Goal: Task Accomplishment & Management: Manage account settings

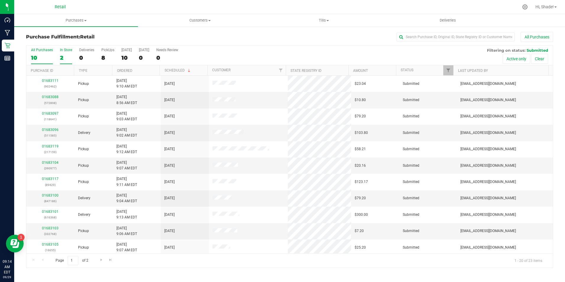
click at [60, 59] on div "2" at bounding box center [66, 57] width 12 height 7
click at [0, 0] on input "In Store 2" at bounding box center [0, 0] width 0 height 0
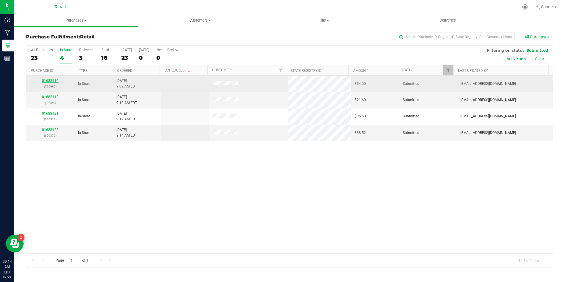
click at [51, 79] on link "01683110" at bounding box center [50, 81] width 17 height 4
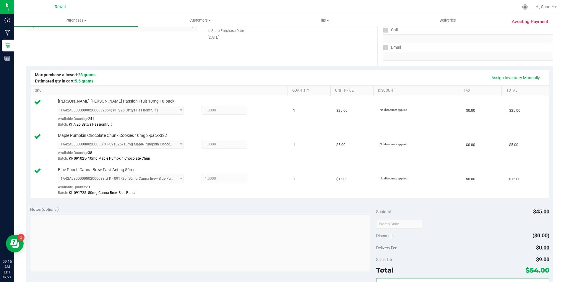
scroll to position [148, 0]
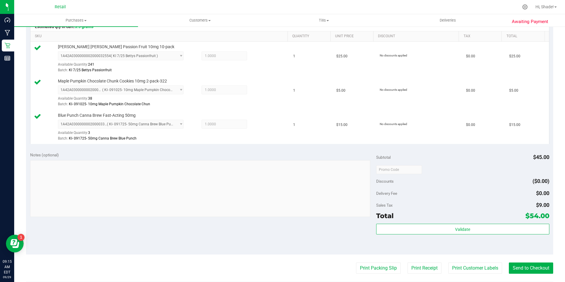
click at [537, 273] on purchase-details "Back Edit Purchase Cancel Purchase View Profile # 01683110 Med | Rec METRC ID: …" at bounding box center [289, 138] width 527 height 508
click at [535, 256] on purchase-details "Back Edit Purchase Cancel Purchase View Profile # 01683110 Med | Rec METRC ID: …" at bounding box center [289, 138] width 527 height 508
click at [534, 264] on button "Send to Checkout" at bounding box center [530, 267] width 44 height 11
click at [534, 266] on button "Send to Checkout" at bounding box center [528, 267] width 49 height 11
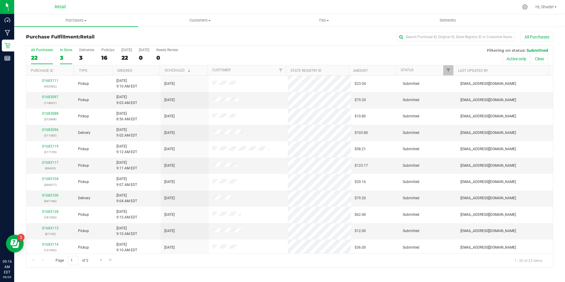
click at [67, 57] on div "3" at bounding box center [66, 57] width 12 height 7
click at [0, 0] on input "In Store 3" at bounding box center [0, 0] width 0 height 0
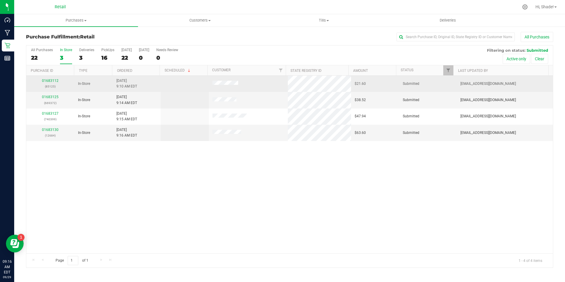
click at [44, 78] on td "01683112 (85125)" at bounding box center [50, 84] width 48 height 16
click at [44, 80] on link "01683112" at bounding box center [50, 81] width 17 height 4
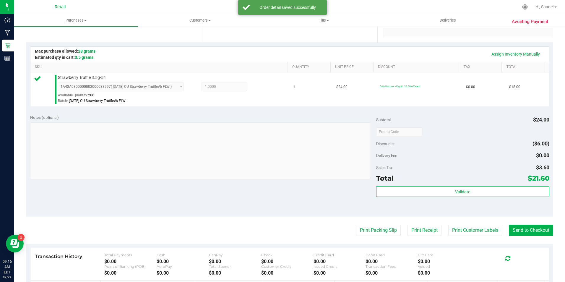
scroll to position [118, 0]
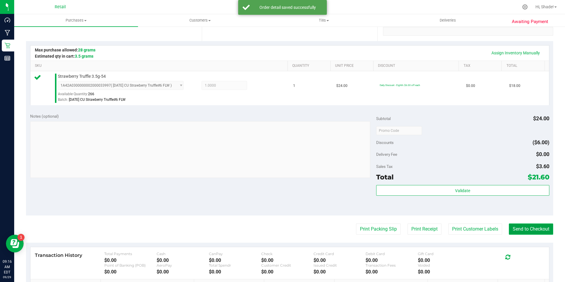
click at [541, 233] on button "Send to Checkout" at bounding box center [530, 228] width 44 height 11
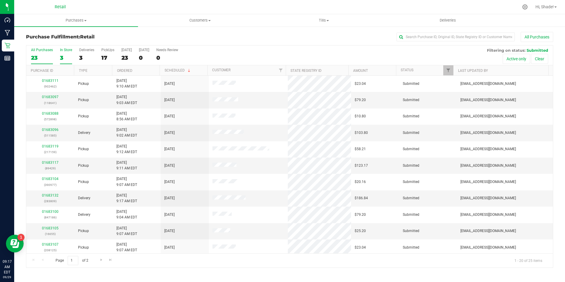
click at [64, 62] on label "In Store 3" at bounding box center [66, 56] width 12 height 16
click at [0, 0] on input "In Store 3" at bounding box center [0, 0] width 0 height 0
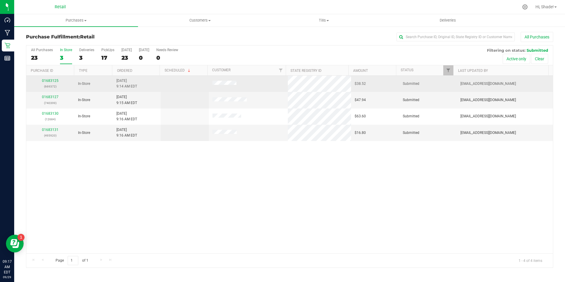
click at [52, 83] on div "01683125 (669372)" at bounding box center [50, 83] width 41 height 11
click at [53, 81] on link "01683125" at bounding box center [50, 81] width 17 height 4
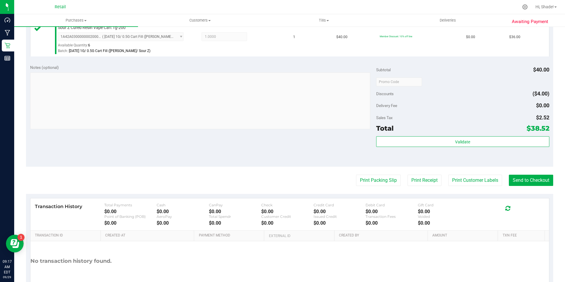
scroll to position [177, 0]
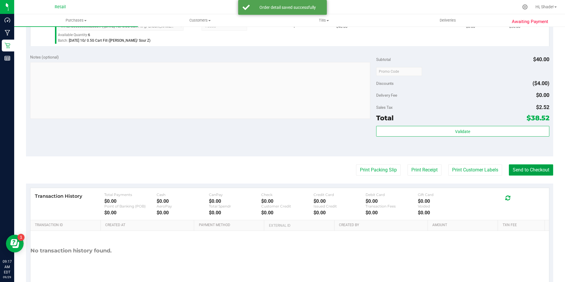
click at [530, 169] on button "Send to Checkout" at bounding box center [530, 169] width 44 height 11
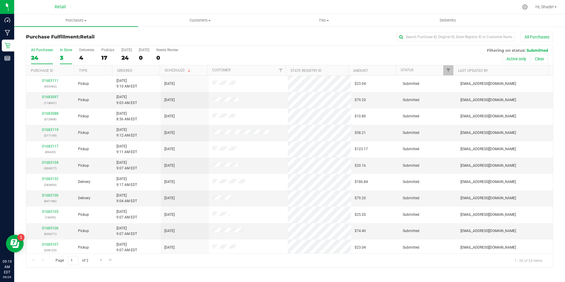
click at [63, 59] on div "3" at bounding box center [66, 57] width 12 height 7
click at [0, 0] on input "In Store 3" at bounding box center [0, 0] width 0 height 0
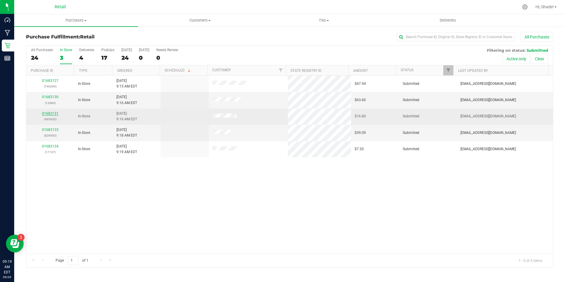
click at [48, 114] on link "01683131" at bounding box center [50, 113] width 17 height 4
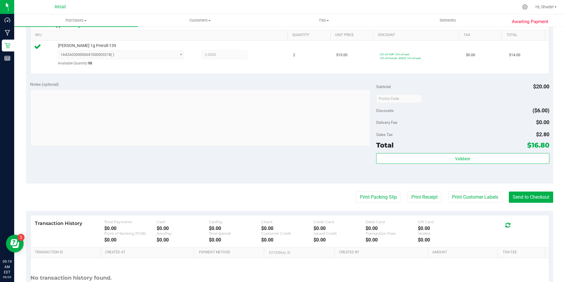
scroll to position [177, 0]
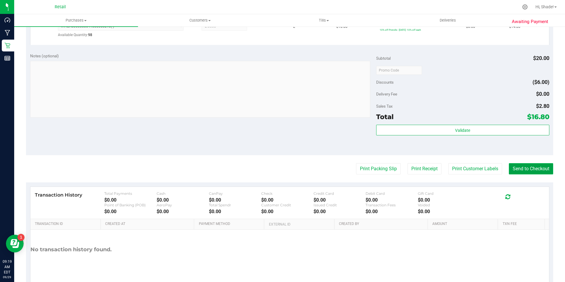
click at [537, 164] on button "Send to Checkout" at bounding box center [530, 168] width 44 height 11
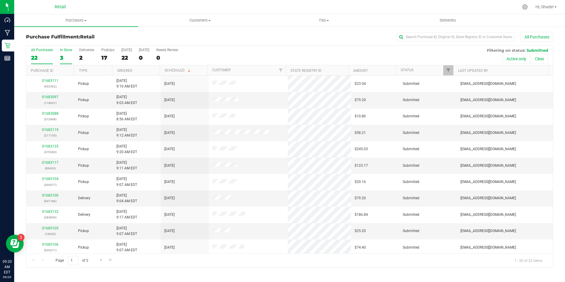
click at [66, 63] on label "In Store 3" at bounding box center [66, 56] width 12 height 16
click at [0, 0] on input "In Store 3" at bounding box center [0, 0] width 0 height 0
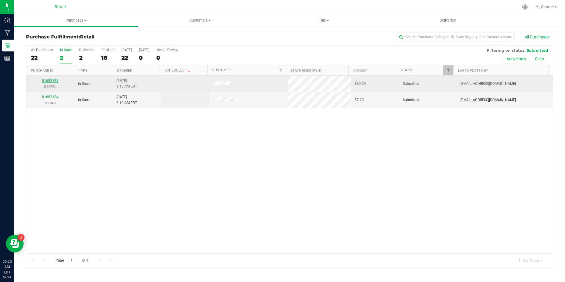
click at [43, 81] on link "01683133" at bounding box center [50, 81] width 17 height 4
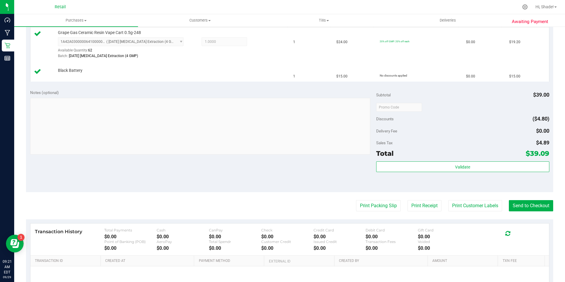
scroll to position [177, 0]
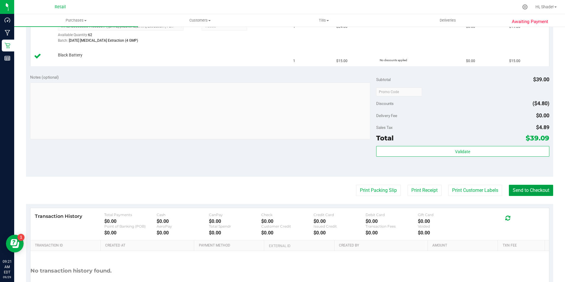
click at [534, 189] on button "Send to Checkout" at bounding box center [530, 190] width 44 height 11
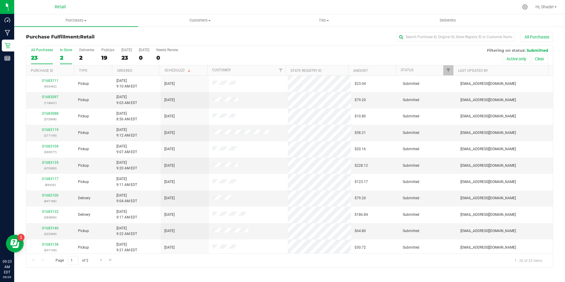
click at [63, 56] on div "2" at bounding box center [66, 57] width 12 height 7
click at [0, 0] on input "In Store 2" at bounding box center [0, 0] width 0 height 0
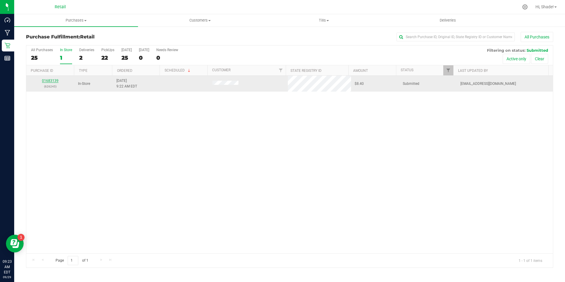
click at [55, 79] on link "01683139" at bounding box center [50, 81] width 17 height 4
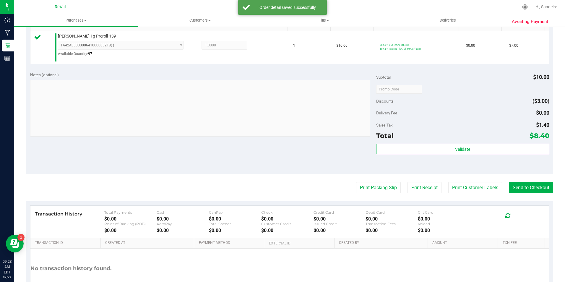
scroll to position [177, 0]
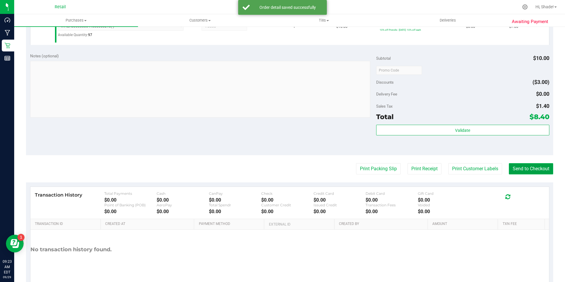
click at [526, 167] on button "Send to Checkout" at bounding box center [530, 168] width 44 height 11
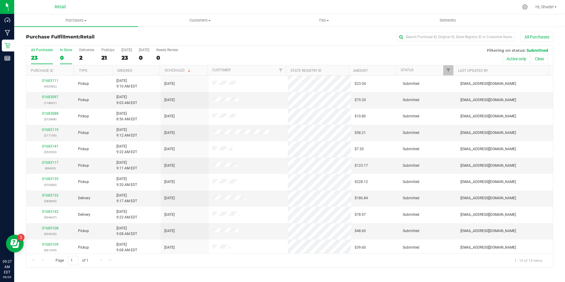
click at [63, 58] on div "0" at bounding box center [66, 57] width 12 height 7
click at [0, 0] on input "In Store 0" at bounding box center [0, 0] width 0 height 0
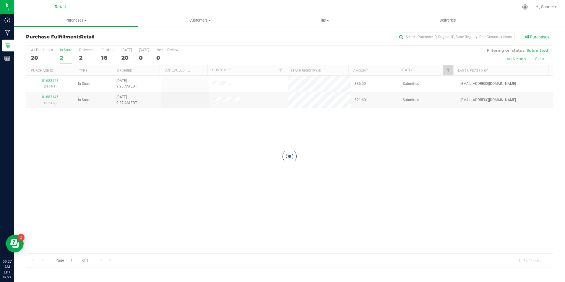
click at [57, 81] on div at bounding box center [289, 156] width 526 height 222
click at [55, 81] on div at bounding box center [289, 156] width 526 height 222
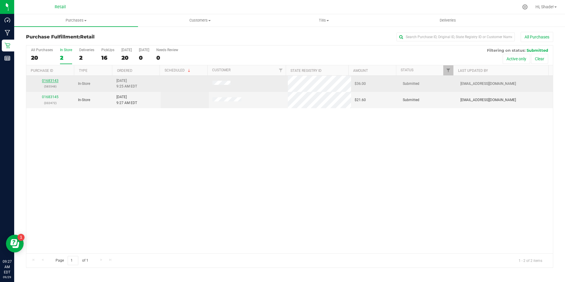
click at [49, 80] on link "01683143" at bounding box center [50, 81] width 17 height 4
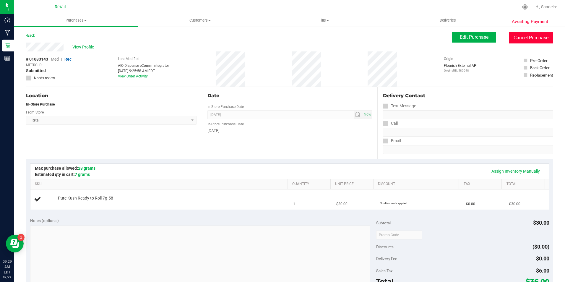
click at [535, 38] on button "Cancel Purchase" at bounding box center [530, 37] width 44 height 11
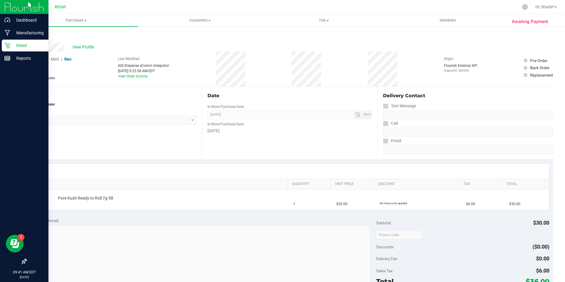
drag, startPoint x: 9, startPoint y: 43, endPoint x: 25, endPoint y: 43, distance: 15.4
click at [9, 43] on icon at bounding box center [7, 46] width 6 height 6
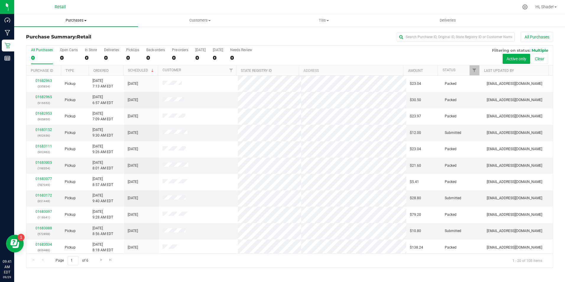
click at [75, 19] on span "Purchases" at bounding box center [76, 20] width 124 height 5
click at [73, 20] on span "Purchases" at bounding box center [76, 20] width 124 height 5
click at [46, 43] on span "Fulfillment" at bounding box center [32, 42] width 37 height 5
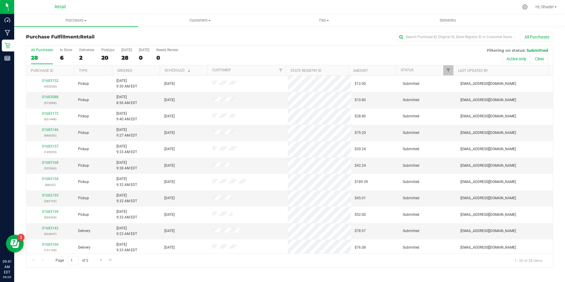
click at [76, 58] on div "All Purchases 28 In Store 6 Deliveries 2 PickUps 20 [DATE] 28 [DATE] 0 Needs Re…" at bounding box center [289, 55] width 526 height 20
click at [84, 58] on div "2" at bounding box center [86, 57] width 15 height 7
click at [0, 0] on input "Deliveries 2" at bounding box center [0, 0] width 0 height 0
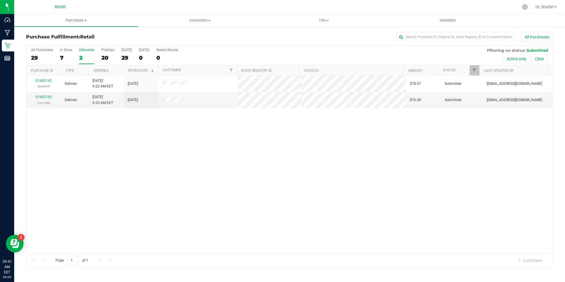
click at [63, 58] on div "7" at bounding box center [66, 57] width 12 height 7
click at [0, 0] on input "In Store 7" at bounding box center [0, 0] width 0 height 0
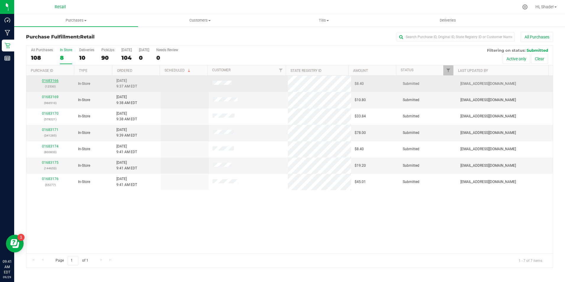
click at [50, 81] on link "01683166" at bounding box center [50, 81] width 17 height 4
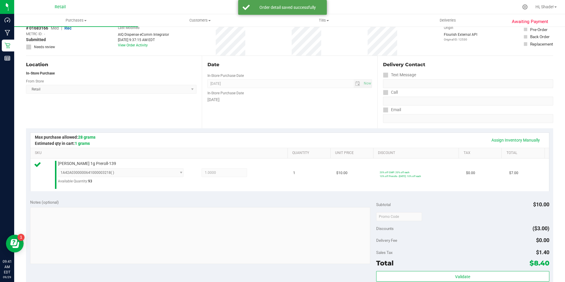
scroll to position [89, 0]
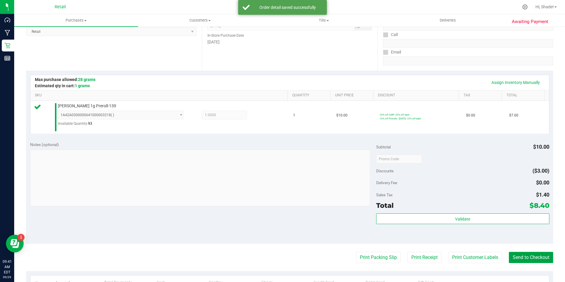
click at [515, 259] on button "Send to Checkout" at bounding box center [530, 257] width 44 height 11
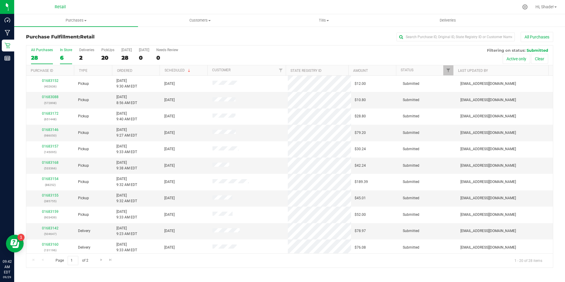
click at [63, 57] on div "6" at bounding box center [66, 57] width 12 height 7
click at [0, 0] on input "In Store 6" at bounding box center [0, 0] width 0 height 0
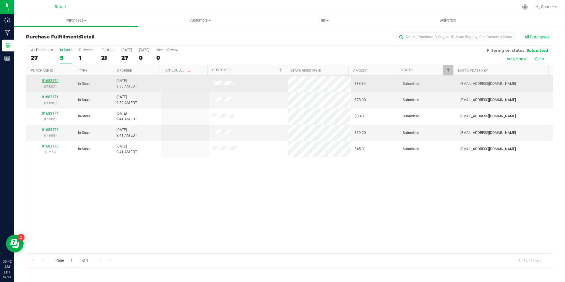
click at [50, 80] on link "01683170" at bounding box center [50, 81] width 17 height 4
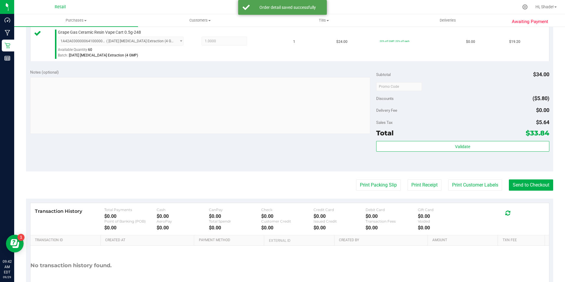
scroll to position [207, 0]
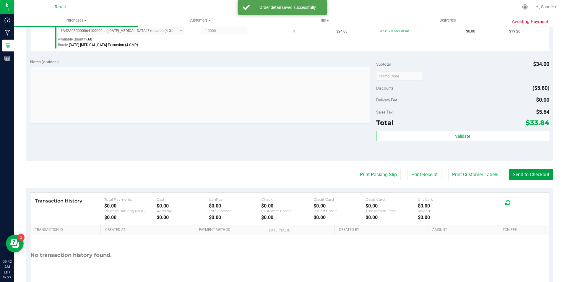
click at [523, 178] on button "Send to Checkout" at bounding box center [530, 174] width 44 height 11
click at [528, 176] on button "Send to Checkout" at bounding box center [528, 174] width 49 height 11
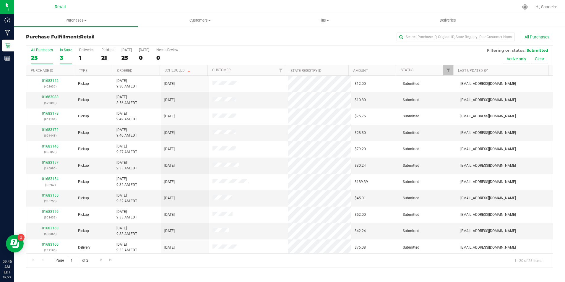
click at [68, 56] on div "3" at bounding box center [66, 57] width 12 height 7
click at [0, 0] on input "In Store 3" at bounding box center [0, 0] width 0 height 0
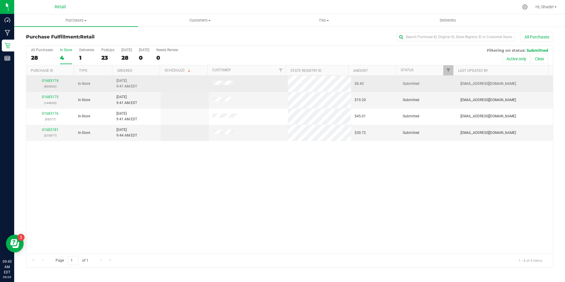
click at [55, 83] on div "01683174 (800833)" at bounding box center [50, 83] width 41 height 11
click at [56, 79] on link "01683174" at bounding box center [50, 81] width 17 height 4
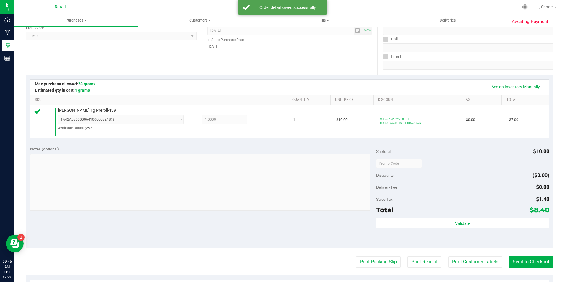
scroll to position [177, 0]
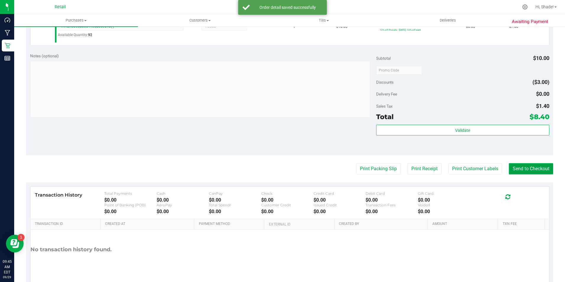
click at [521, 167] on button "Send to Checkout" at bounding box center [530, 168] width 44 height 11
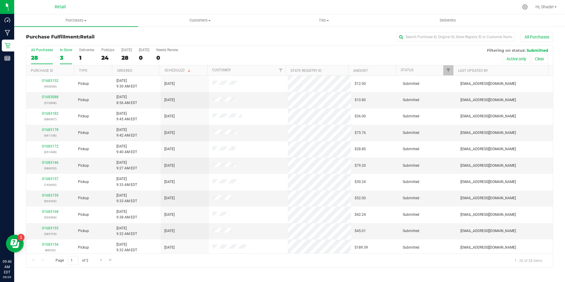
click at [61, 63] on label "In Store 3" at bounding box center [66, 56] width 12 height 16
click at [0, 0] on input "In Store 3" at bounding box center [0, 0] width 0 height 0
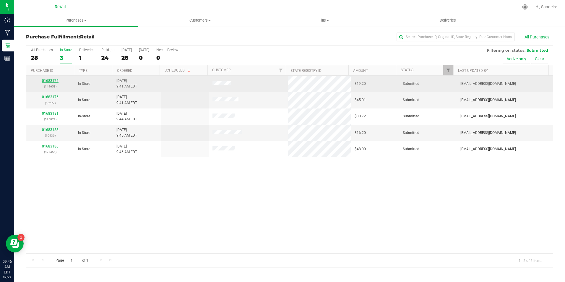
click at [45, 81] on link "01683175" at bounding box center [50, 81] width 17 height 4
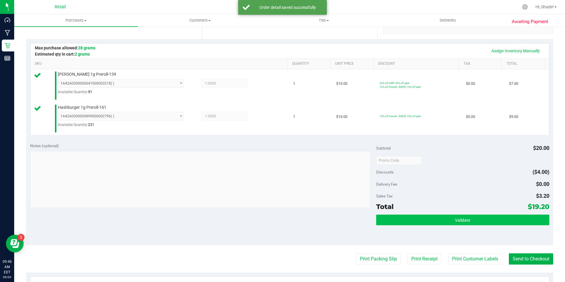
scroll to position [148, 0]
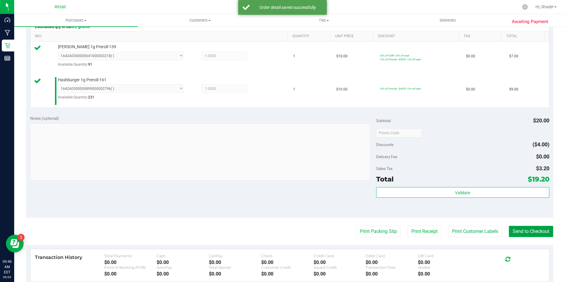
click at [529, 229] on button "Send to Checkout" at bounding box center [530, 231] width 44 height 11
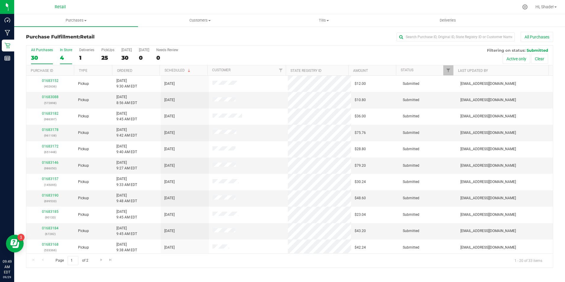
click at [66, 57] on div "4" at bounding box center [66, 57] width 12 height 7
click at [0, 0] on input "In Store 4" at bounding box center [0, 0] width 0 height 0
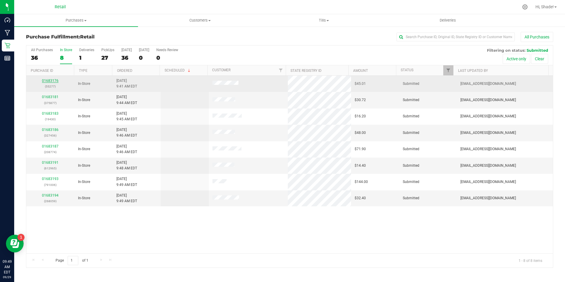
click at [48, 80] on div "All Purchases 36 In Store 8 Deliveries 1 PickUps 27 [DATE] 36 [DATE] 0 Needs Re…" at bounding box center [289, 156] width 527 height 222
click at [55, 81] on link "01683176" at bounding box center [50, 81] width 17 height 4
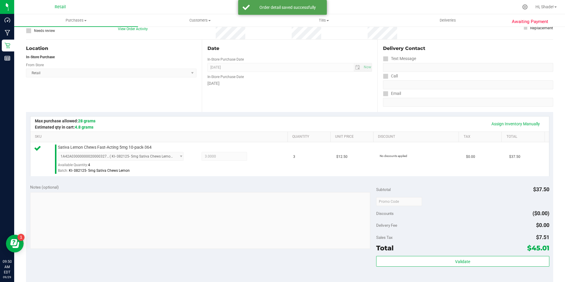
scroll to position [148, 0]
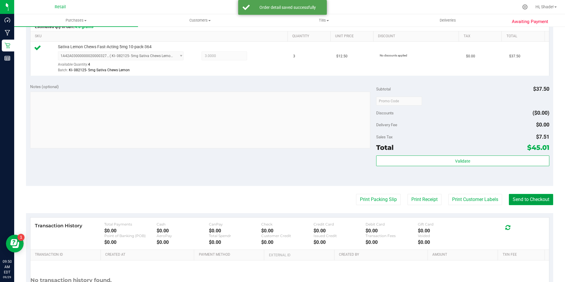
click at [534, 201] on button "Send to Checkout" at bounding box center [530, 199] width 44 height 11
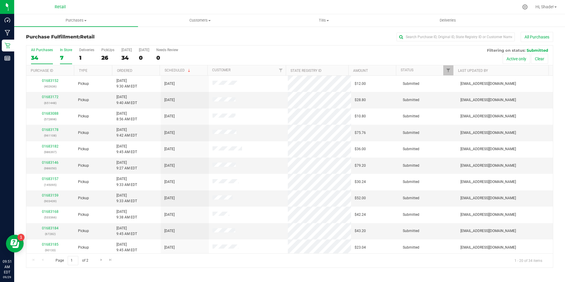
click at [65, 55] on div "7" at bounding box center [66, 57] width 12 height 7
click at [0, 0] on input "In Store 7" at bounding box center [0, 0] width 0 height 0
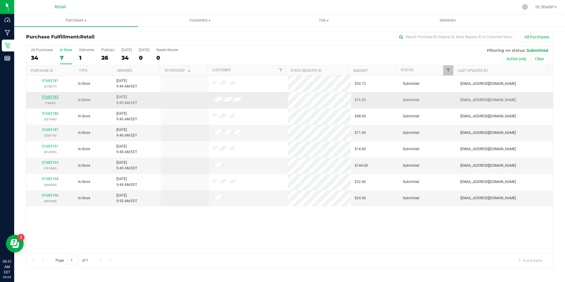
click at [57, 95] on link "01683183" at bounding box center [50, 97] width 17 height 4
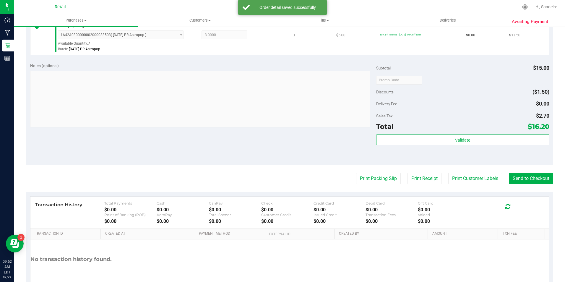
scroll to position [177, 0]
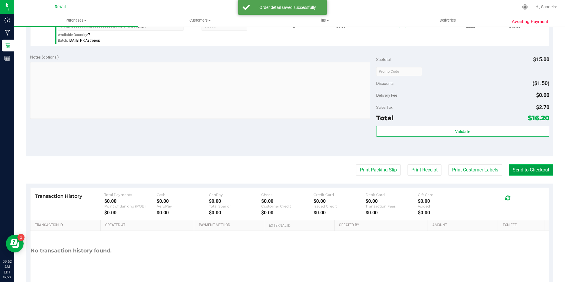
click at [529, 166] on button "Send to Checkout" at bounding box center [530, 169] width 44 height 11
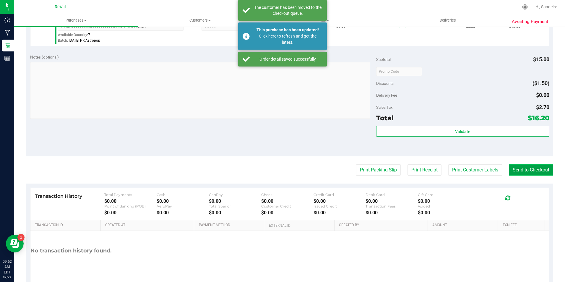
click at [526, 166] on button "Send to Checkout" at bounding box center [530, 169] width 44 height 11
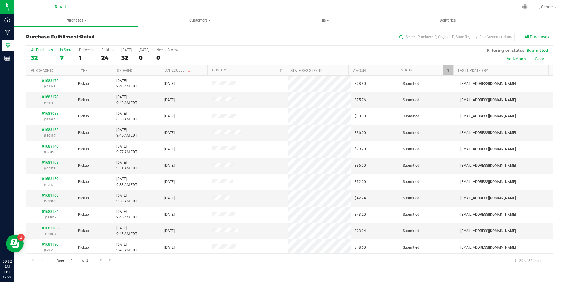
click at [64, 55] on div "7" at bounding box center [66, 57] width 12 height 7
click at [0, 0] on input "In Store 7" at bounding box center [0, 0] width 0 height 0
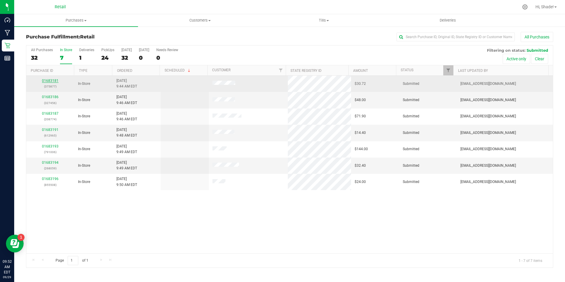
click at [49, 82] on link "01683181" at bounding box center [50, 81] width 17 height 4
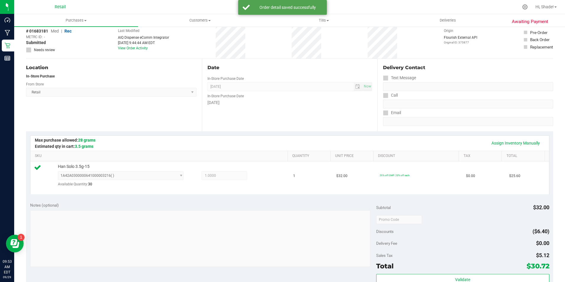
scroll to position [148, 0]
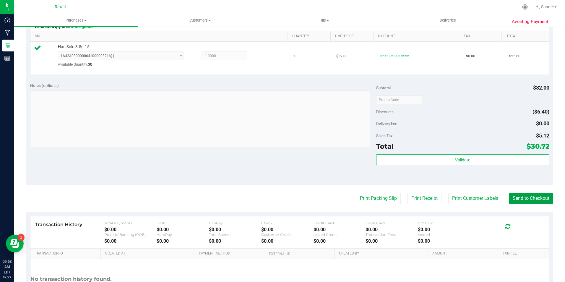
click at [519, 197] on button "Send to Checkout" at bounding box center [530, 198] width 44 height 11
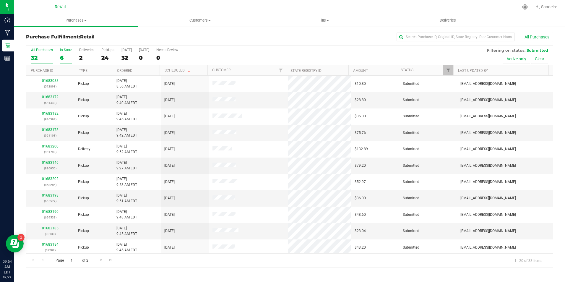
click at [64, 57] on div "6" at bounding box center [66, 57] width 12 height 7
click at [0, 0] on input "In Store 6" at bounding box center [0, 0] width 0 height 0
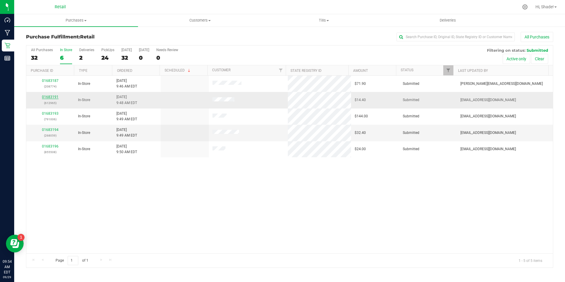
click at [54, 97] on link "01683191" at bounding box center [50, 97] width 17 height 4
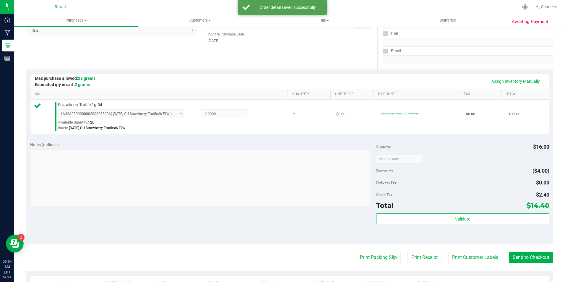
scroll to position [201, 0]
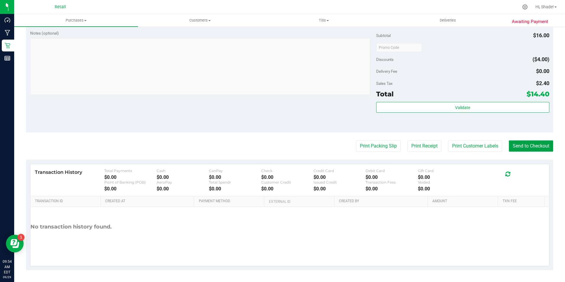
click at [524, 150] on button "Send to Checkout" at bounding box center [530, 145] width 44 height 11
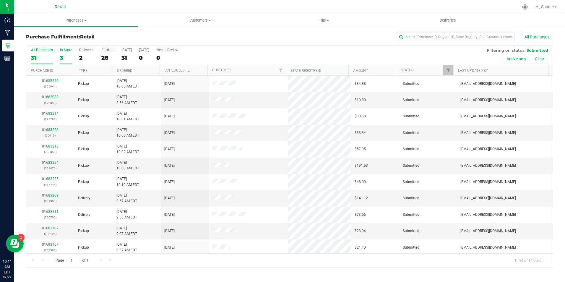
click at [63, 55] on div "3" at bounding box center [66, 57] width 12 height 7
click at [0, 0] on input "In Store 3" at bounding box center [0, 0] width 0 height 0
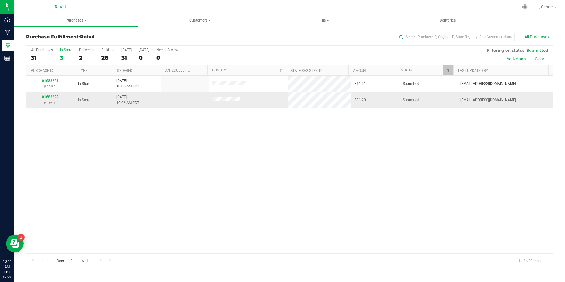
click at [55, 98] on link "01683222" at bounding box center [50, 97] width 17 height 4
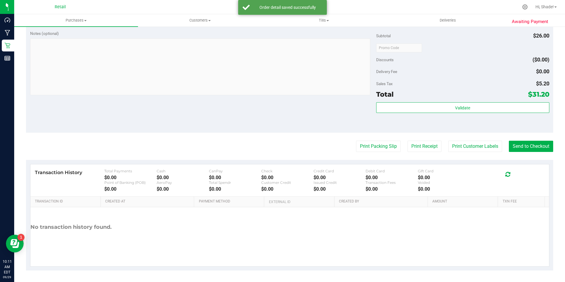
scroll to position [200, 0]
click at [516, 147] on button "Send to Checkout" at bounding box center [530, 145] width 44 height 11
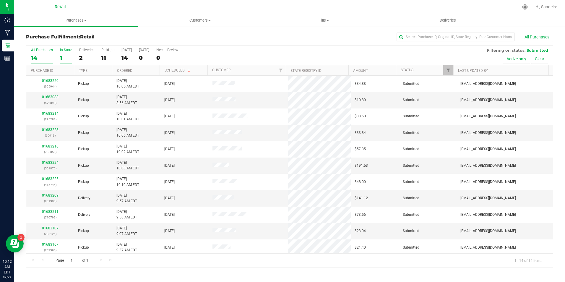
click at [63, 55] on div "1" at bounding box center [66, 57] width 12 height 7
click at [0, 0] on input "In Store 1" at bounding box center [0, 0] width 0 height 0
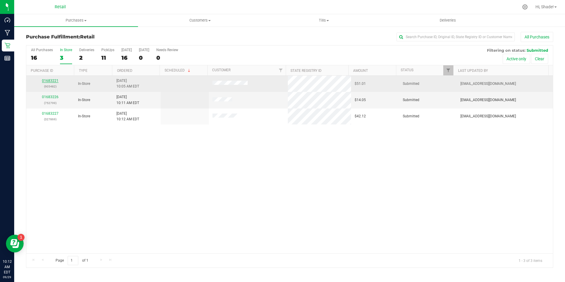
click at [56, 81] on link "01683221" at bounding box center [50, 81] width 17 height 4
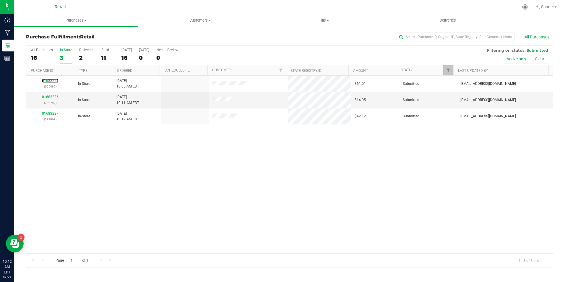
click at [53, 81] on link "01683221" at bounding box center [50, 81] width 17 height 4
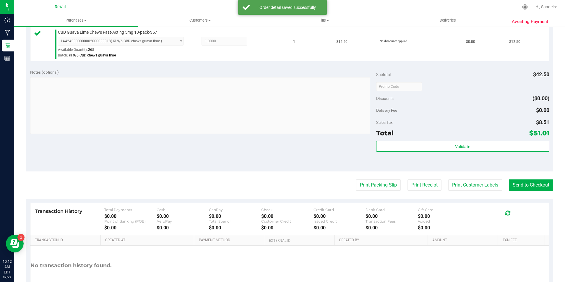
scroll to position [207, 0]
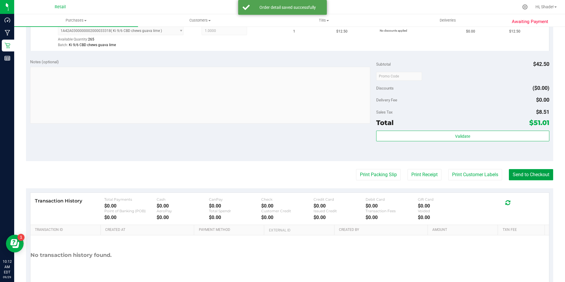
click at [517, 180] on button "Send to Checkout" at bounding box center [530, 174] width 44 height 11
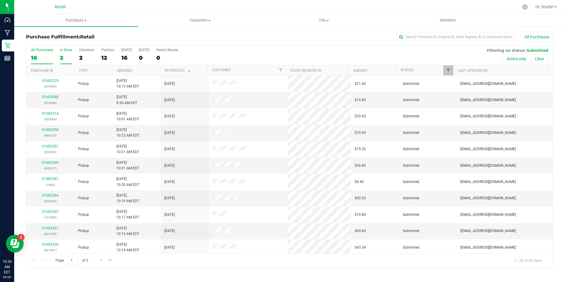
click at [63, 57] on div "2" at bounding box center [66, 57] width 12 height 7
click at [0, 0] on input "In Store 2" at bounding box center [0, 0] width 0 height 0
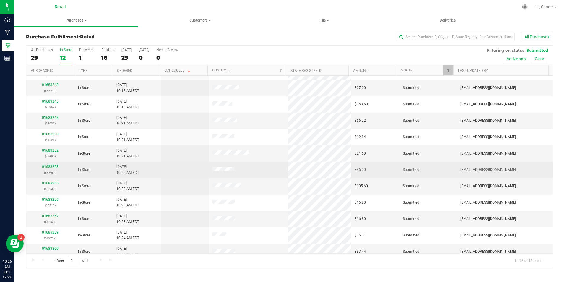
scroll to position [19, 0]
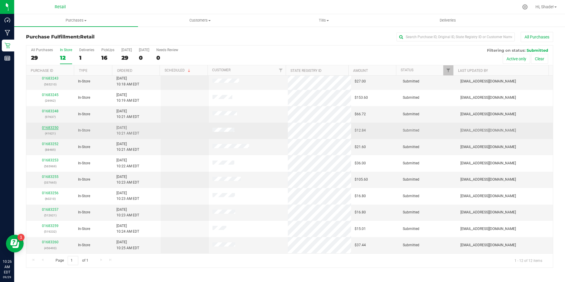
click at [50, 126] on link "01683250" at bounding box center [50, 127] width 17 height 4
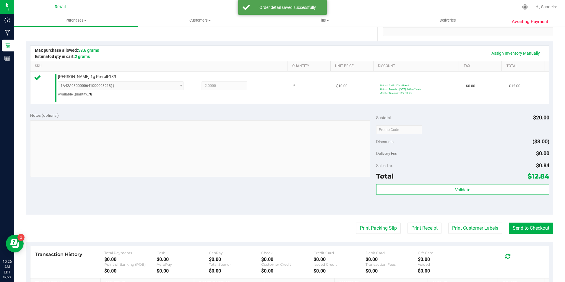
scroll to position [177, 0]
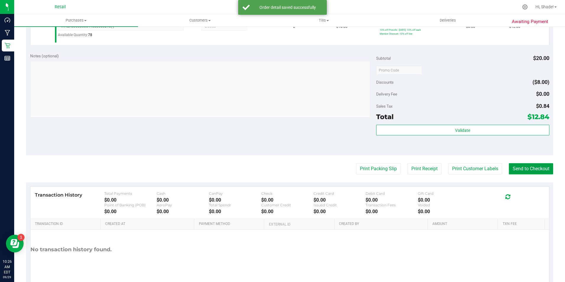
click at [522, 167] on button "Send to Checkout" at bounding box center [530, 168] width 44 height 11
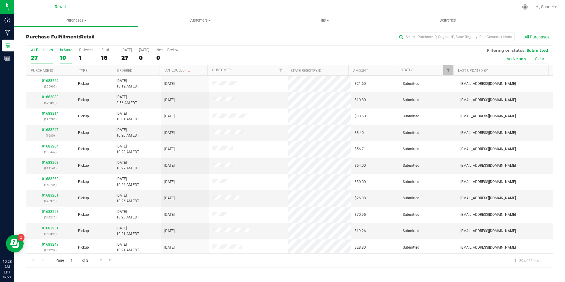
click at [66, 57] on div "10" at bounding box center [66, 57] width 12 height 7
click at [0, 0] on input "In Store 10" at bounding box center [0, 0] width 0 height 0
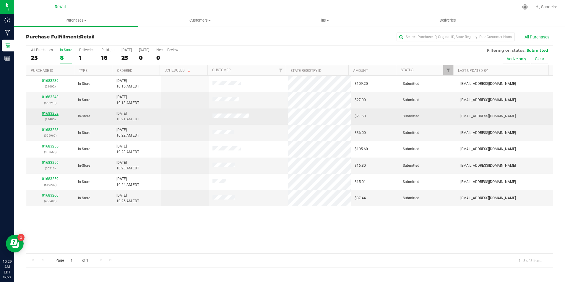
click at [48, 112] on link "01683252" at bounding box center [50, 113] width 17 height 4
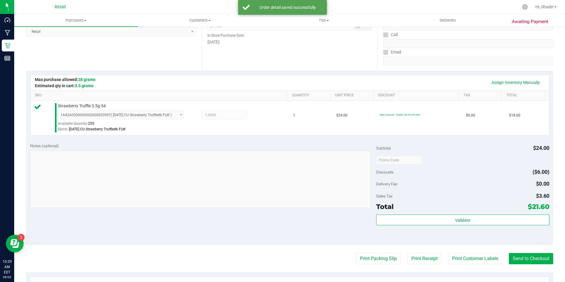
scroll to position [177, 0]
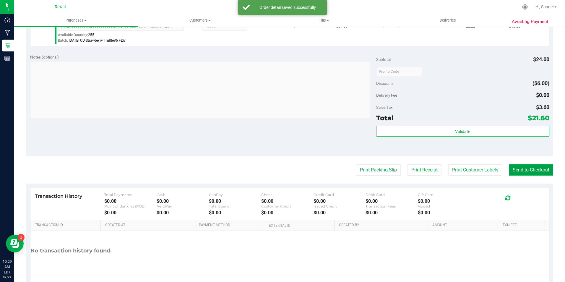
click at [526, 169] on button "Send to Checkout" at bounding box center [530, 169] width 44 height 11
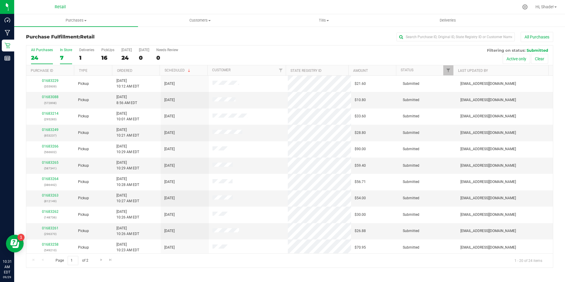
click at [65, 60] on div "7" at bounding box center [66, 57] width 12 height 7
click at [0, 0] on input "In Store 7" at bounding box center [0, 0] width 0 height 0
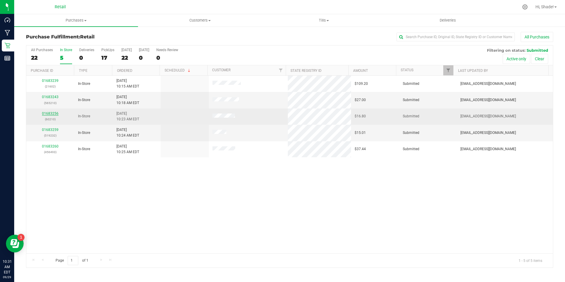
click at [53, 114] on link "01683256" at bounding box center [50, 113] width 17 height 4
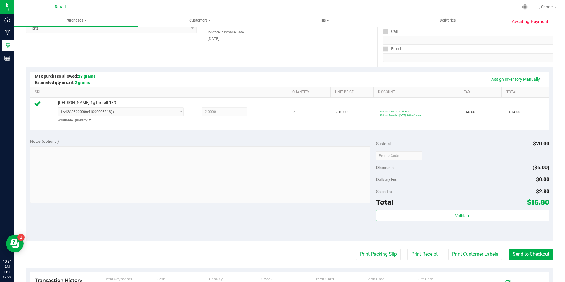
scroll to position [148, 0]
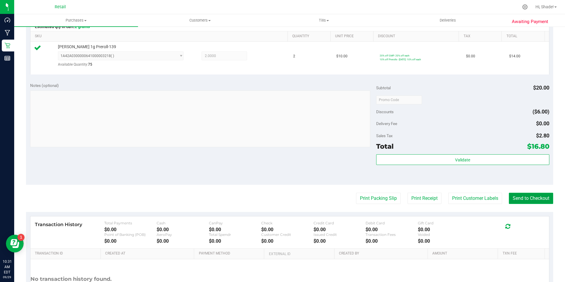
click at [533, 200] on button "Send to Checkout" at bounding box center [530, 198] width 44 height 11
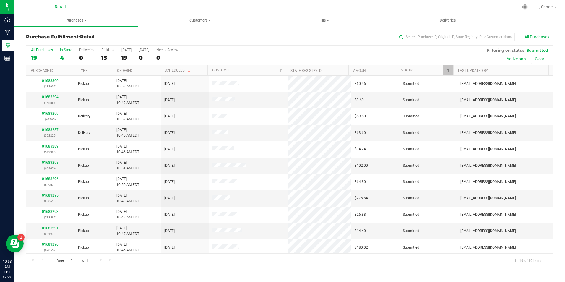
click at [65, 56] on div "4" at bounding box center [66, 57] width 12 height 7
click at [0, 0] on input "In Store 4" at bounding box center [0, 0] width 0 height 0
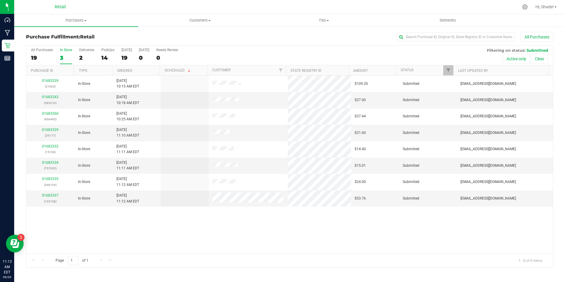
click at [62, 57] on div "3" at bounding box center [66, 57] width 12 height 7
click at [0, 0] on input "In Store 3" at bounding box center [0, 0] width 0 height 0
click at [45, 128] on link "01683329" at bounding box center [50, 130] width 17 height 4
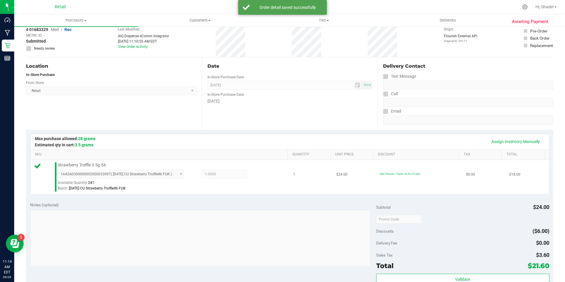
scroll to position [118, 0]
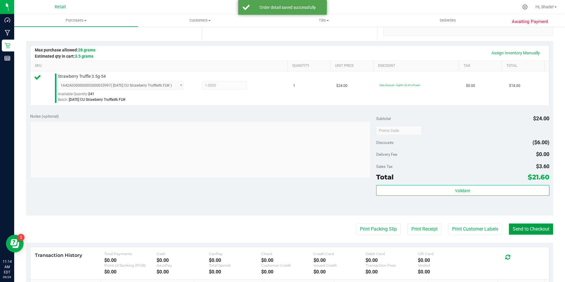
click at [519, 228] on button "Send to Checkout" at bounding box center [530, 228] width 44 height 11
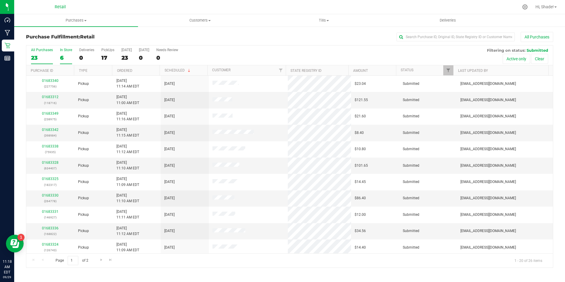
click at [62, 57] on div "6" at bounding box center [66, 57] width 12 height 7
click at [0, 0] on input "In Store 6" at bounding box center [0, 0] width 0 height 0
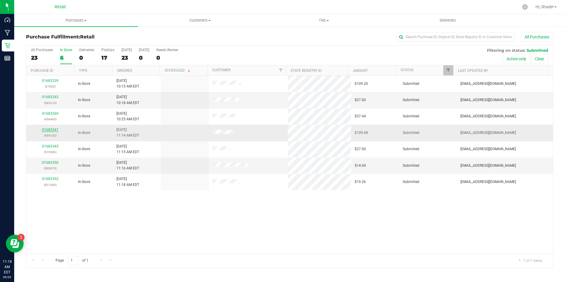
click at [52, 131] on link "01683341" at bounding box center [50, 130] width 17 height 4
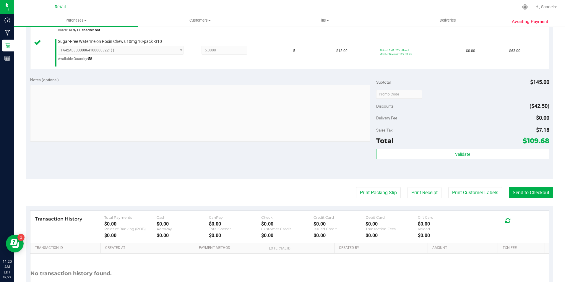
scroll to position [266, 0]
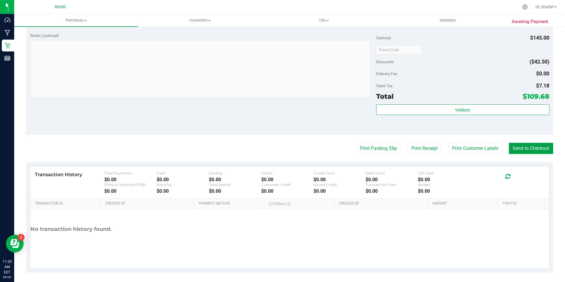
drag, startPoint x: 537, startPoint y: 147, endPoint x: 529, endPoint y: 147, distance: 7.4
click at [537, 147] on button "Send to Checkout" at bounding box center [530, 148] width 44 height 11
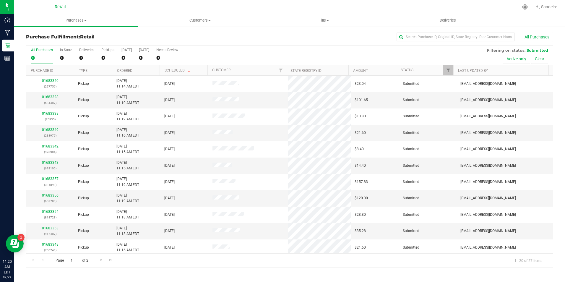
click at [519, 146] on td "[EMAIL_ADDRESS][DOMAIN_NAME]" at bounding box center [504, 149] width 96 height 16
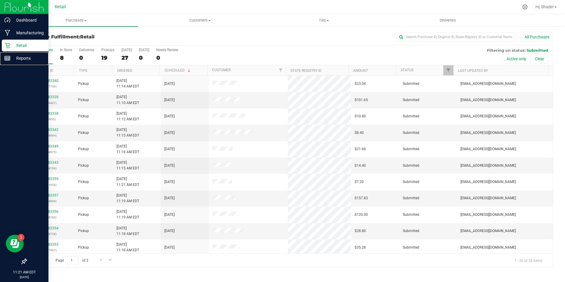
drag, startPoint x: 11, startPoint y: 61, endPoint x: 25, endPoint y: 66, distance: 15.5
click at [11, 61] on p "Reports" at bounding box center [27, 58] width 35 height 7
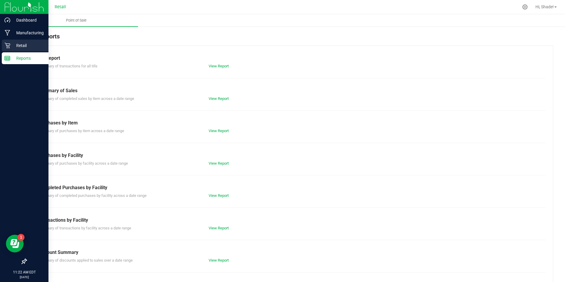
click at [11, 46] on p "Retail" at bounding box center [27, 45] width 35 height 7
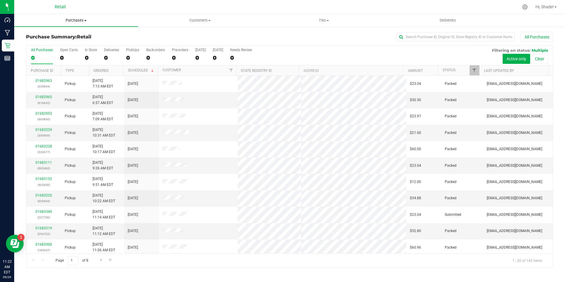
click at [74, 19] on span "Purchases" at bounding box center [76, 20] width 124 height 5
click at [45, 50] on span "All purchases" at bounding box center [35, 49] width 42 height 5
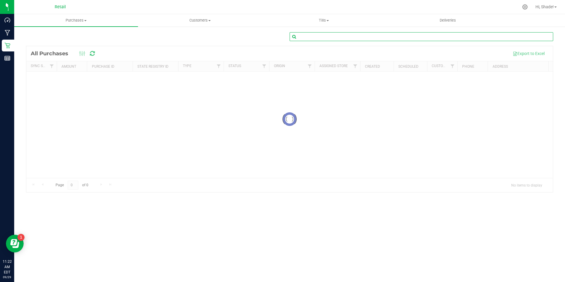
click at [423, 38] on input "text" at bounding box center [420, 36] width 263 height 9
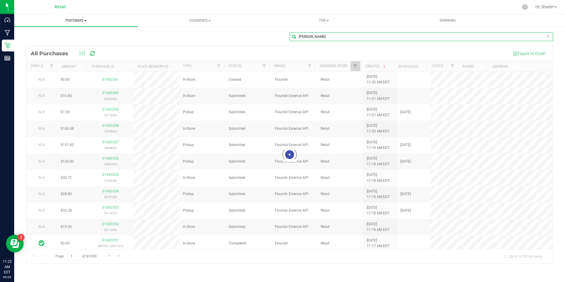
type input "[PERSON_NAME]"
click at [75, 18] on span "Purchases" at bounding box center [76, 20] width 124 height 5
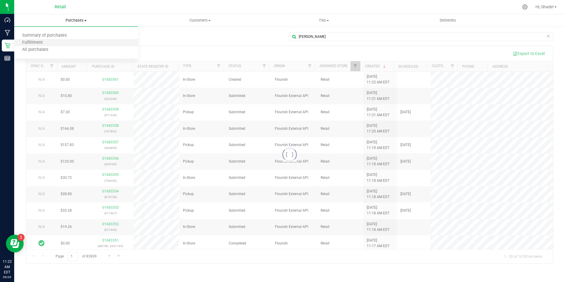
click at [51, 43] on li "Fulfillment" at bounding box center [76, 42] width 124 height 7
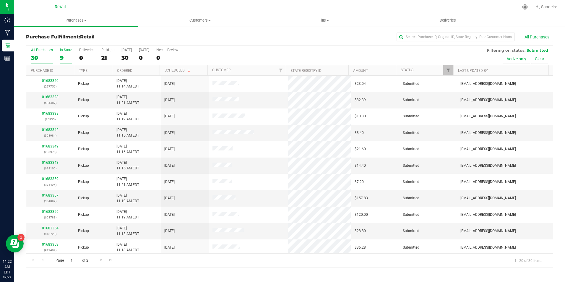
click at [63, 60] on div "9" at bounding box center [66, 57] width 12 height 7
click at [0, 0] on input "In Store 9" at bounding box center [0, 0] width 0 height 0
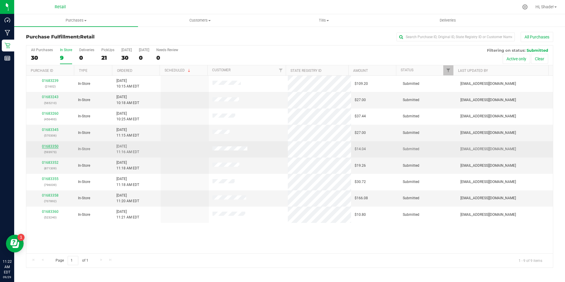
click at [53, 146] on link "01683350" at bounding box center [50, 146] width 17 height 4
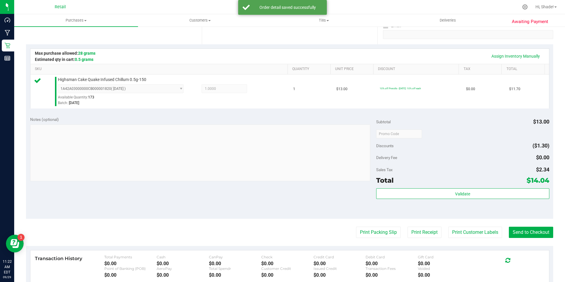
scroll to position [177, 0]
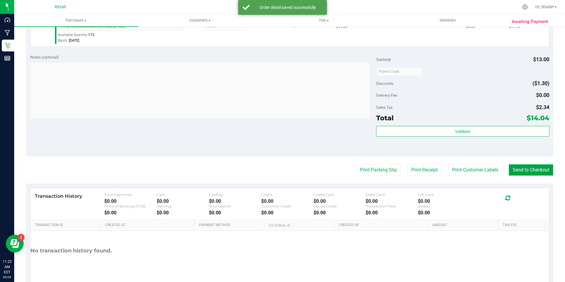
click at [531, 167] on button "Send to Checkout" at bounding box center [530, 169] width 44 height 11
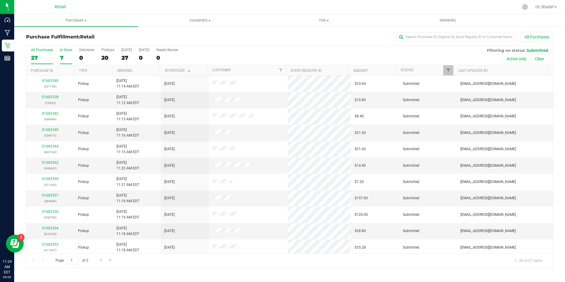
click at [62, 53] on label "In Store 7" at bounding box center [66, 56] width 12 height 16
click at [0, 0] on input "In Store 7" at bounding box center [0, 0] width 0 height 0
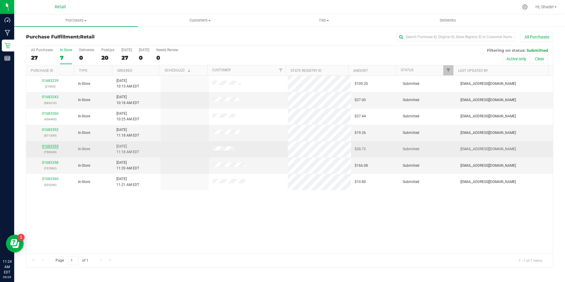
click at [47, 145] on link "01683355" at bounding box center [50, 146] width 17 height 4
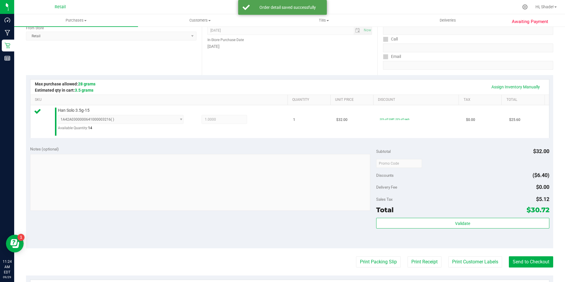
scroll to position [89, 0]
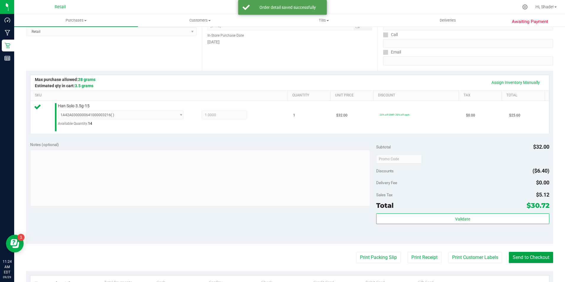
click at [532, 257] on button "Send to Checkout" at bounding box center [530, 257] width 44 height 11
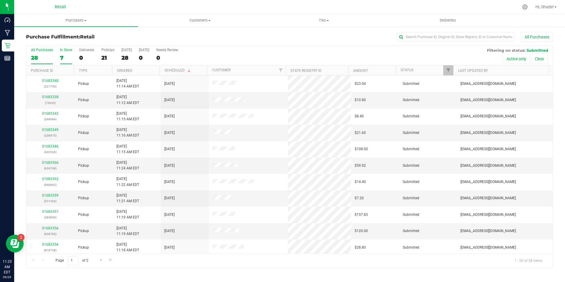
click at [63, 56] on div "7" at bounding box center [66, 57] width 12 height 7
click at [0, 0] on input "In Store 7" at bounding box center [0, 0] width 0 height 0
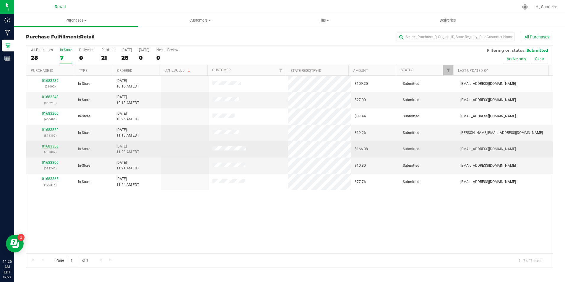
click at [50, 145] on link "01683358" at bounding box center [50, 146] width 17 height 4
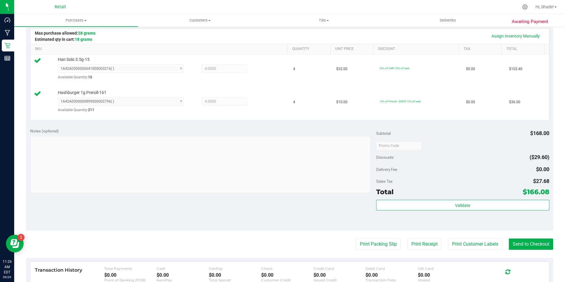
scroll to position [177, 0]
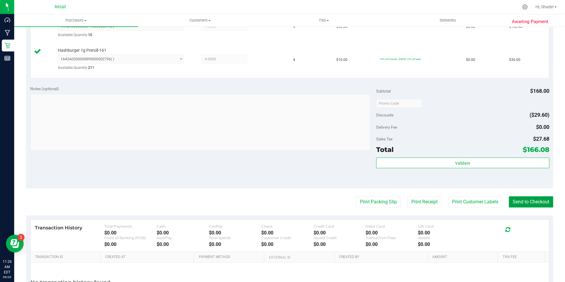
click at [529, 204] on button "Send to Checkout" at bounding box center [530, 201] width 44 height 11
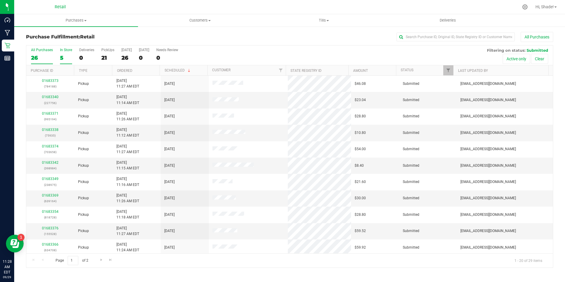
click at [61, 57] on div "5" at bounding box center [66, 57] width 12 height 7
click at [0, 0] on input "In Store 5" at bounding box center [0, 0] width 0 height 0
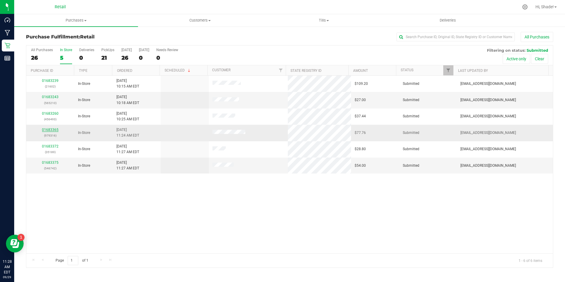
click at [52, 130] on link "01683365" at bounding box center [50, 130] width 17 height 4
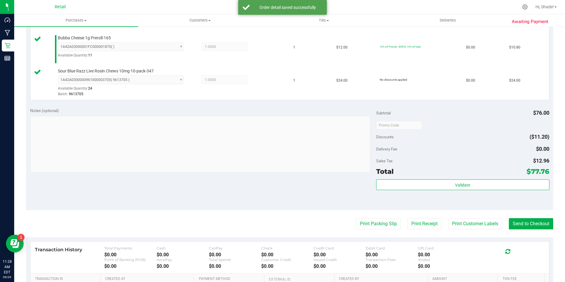
scroll to position [236, 0]
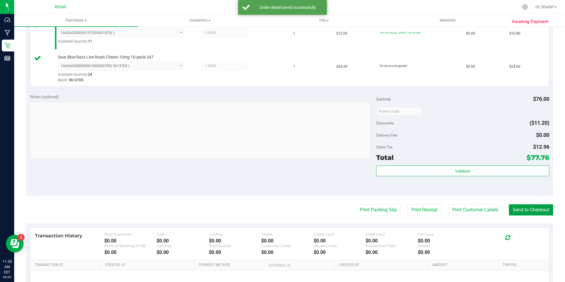
click at [524, 204] on button "Send to Checkout" at bounding box center [530, 209] width 44 height 11
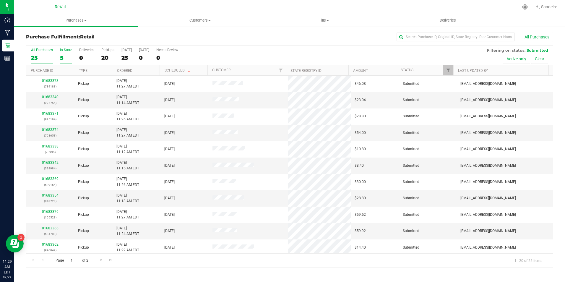
click at [63, 55] on div "5" at bounding box center [66, 57] width 12 height 7
click at [0, 0] on input "In Store 5" at bounding box center [0, 0] width 0 height 0
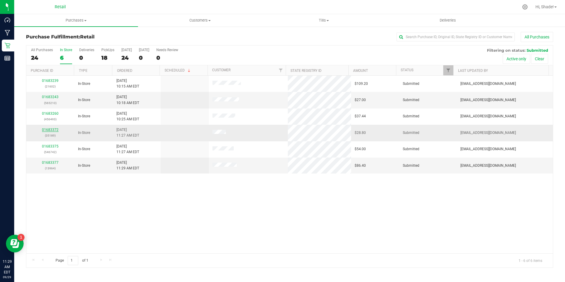
click at [46, 130] on link "01683372" at bounding box center [50, 130] width 17 height 4
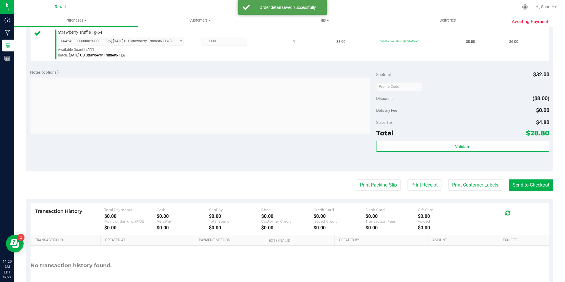
scroll to position [207, 0]
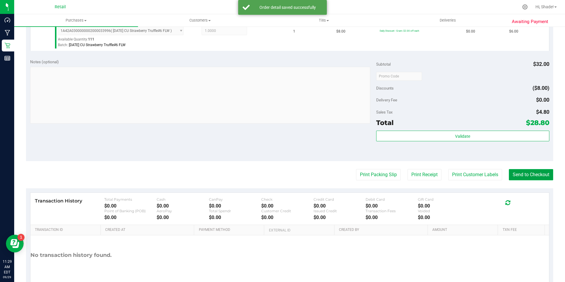
click at [522, 178] on button "Send to Checkout" at bounding box center [530, 174] width 44 height 11
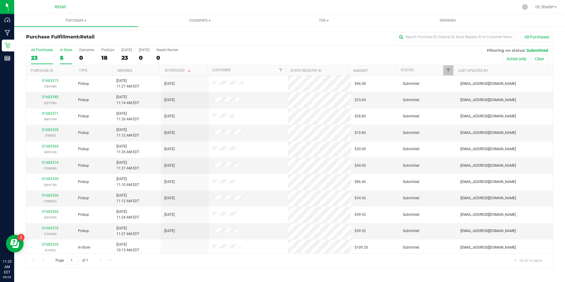
click at [65, 57] on div "5" at bounding box center [66, 57] width 12 height 7
click at [0, 0] on input "In Store 5" at bounding box center [0, 0] width 0 height 0
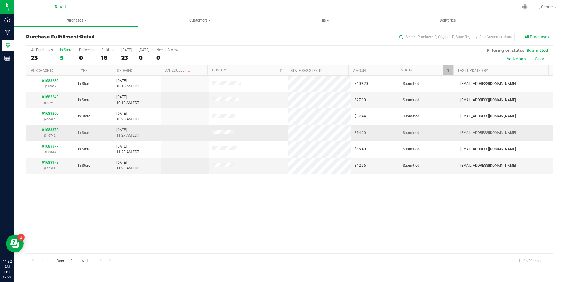
click at [49, 131] on link "01683375" at bounding box center [50, 130] width 17 height 4
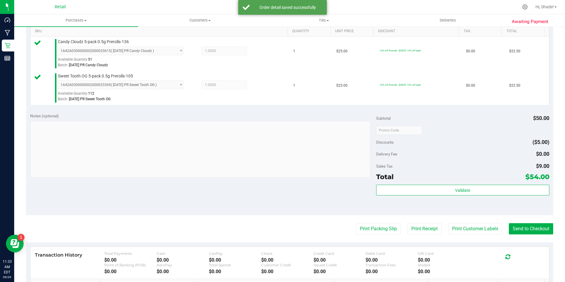
scroll to position [207, 0]
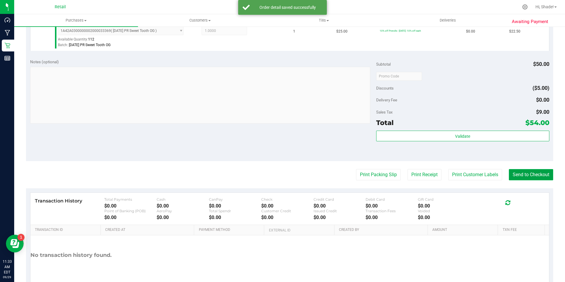
click at [524, 174] on button "Send to Checkout" at bounding box center [530, 174] width 44 height 11
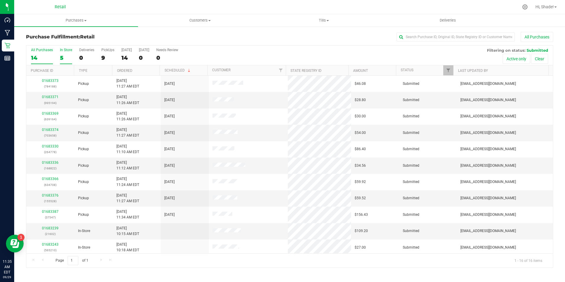
click at [60, 59] on div "5" at bounding box center [66, 57] width 12 height 7
click at [0, 0] on input "In Store 5" at bounding box center [0, 0] width 0 height 0
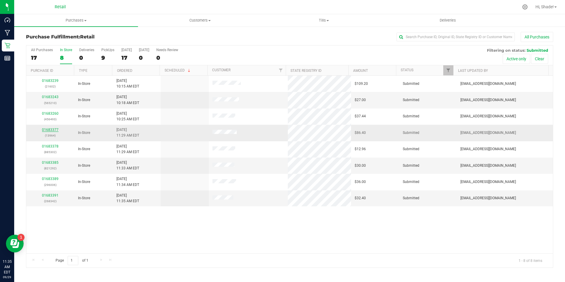
click at [53, 131] on link "01683377" at bounding box center [50, 130] width 17 height 4
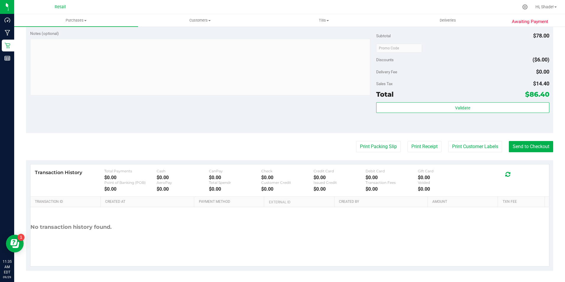
scroll to position [234, 0]
click at [529, 146] on button "Send to Checkout" at bounding box center [530, 145] width 44 height 11
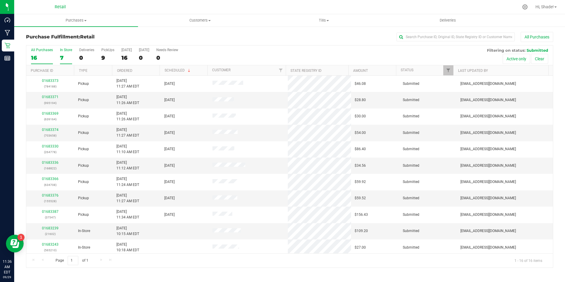
click at [63, 61] on label "In Store 7" at bounding box center [66, 56] width 12 height 16
click at [0, 0] on input "In Store 7" at bounding box center [0, 0] width 0 height 0
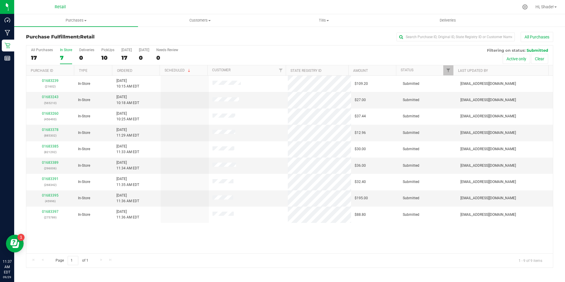
click at [60, 54] on label "In Store 7" at bounding box center [66, 56] width 12 height 16
click at [0, 0] on input "In Store 7" at bounding box center [0, 0] width 0 height 0
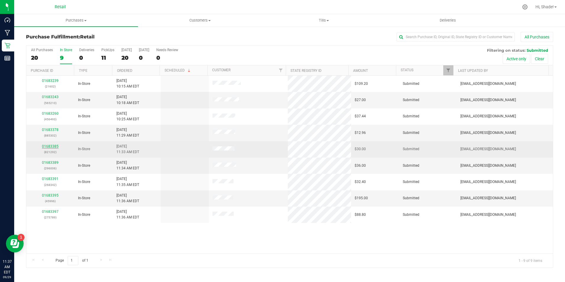
click at [53, 146] on link "01683385" at bounding box center [50, 146] width 17 height 4
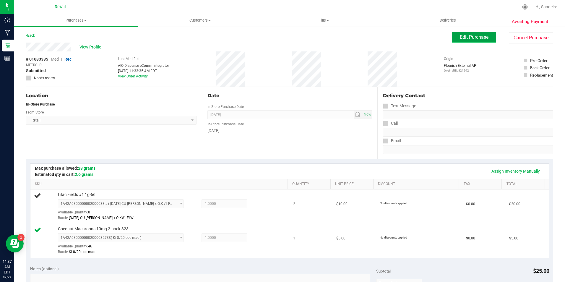
click at [477, 35] on span "Edit Purchase" at bounding box center [473, 37] width 29 height 6
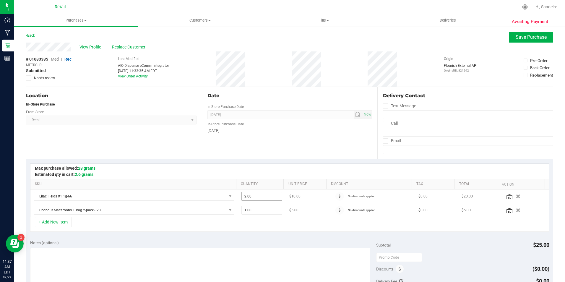
click at [244, 199] on input "2.00" at bounding box center [262, 196] width 40 height 8
click at [245, 197] on input "2" at bounding box center [262, 196] width 40 height 8
type input "1"
type input "1.00"
click at [286, 219] on div "+ Add New Item" at bounding box center [289, 224] width 519 height 15
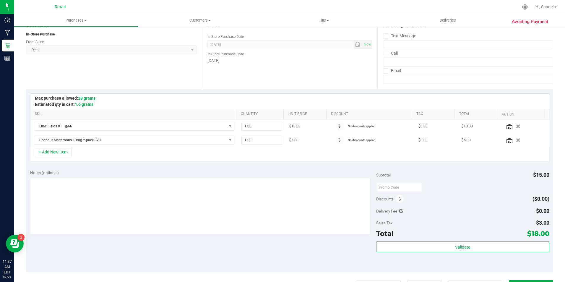
scroll to position [89, 0]
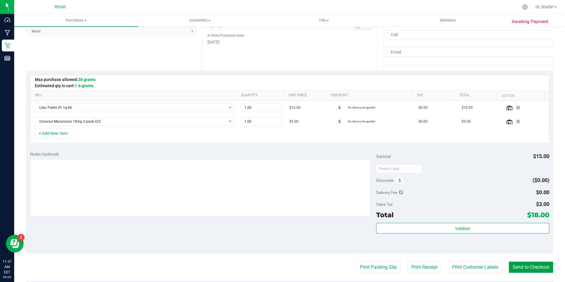
click at [531, 265] on button "Send to Checkout" at bounding box center [530, 266] width 44 height 11
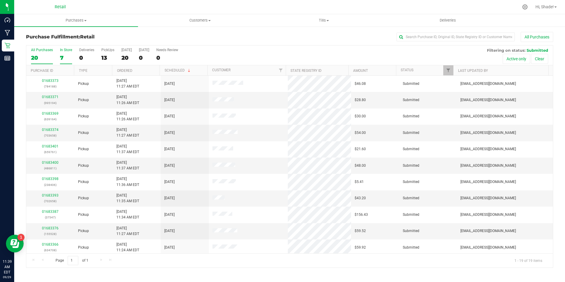
click at [62, 57] on div "7" at bounding box center [66, 57] width 12 height 7
click at [0, 0] on input "In Store 7" at bounding box center [0, 0] width 0 height 0
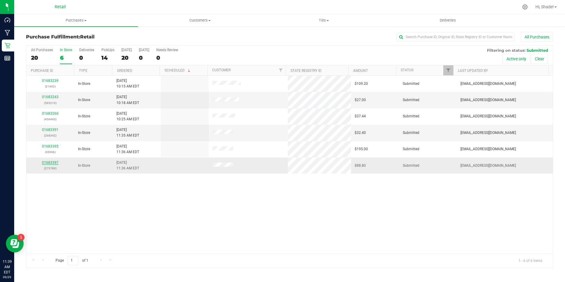
click at [50, 164] on link "01683397" at bounding box center [50, 162] width 17 height 4
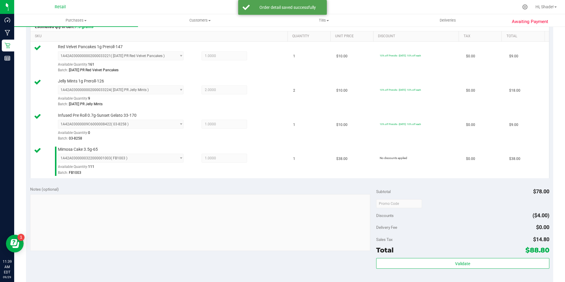
scroll to position [295, 0]
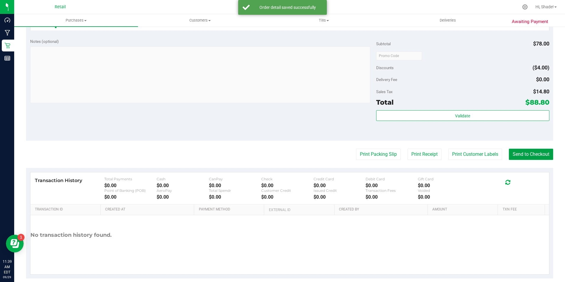
click at [522, 156] on button "Send to Checkout" at bounding box center [530, 154] width 44 height 11
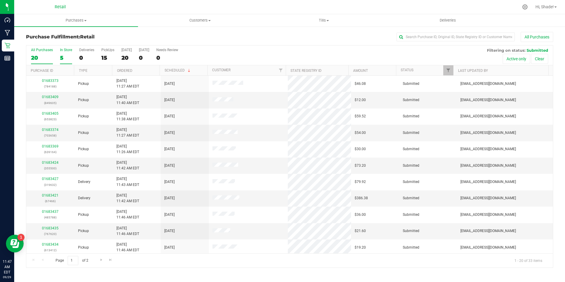
click at [65, 62] on label "In Store 5" at bounding box center [66, 56] width 12 height 16
click at [0, 0] on input "In Store 5" at bounding box center [0, 0] width 0 height 0
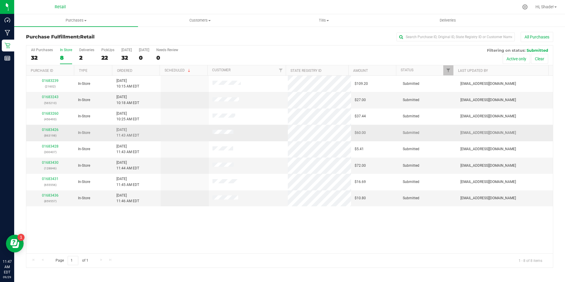
click at [53, 127] on div "01683426 (863198)" at bounding box center [50, 132] width 41 height 11
click at [53, 128] on div "01683426 (863198)" at bounding box center [50, 132] width 41 height 11
click at [54, 129] on link "01683426" at bounding box center [50, 130] width 17 height 4
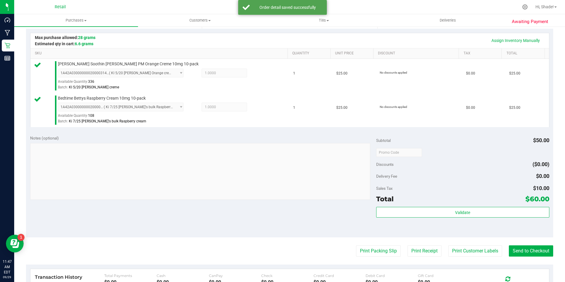
scroll to position [177, 0]
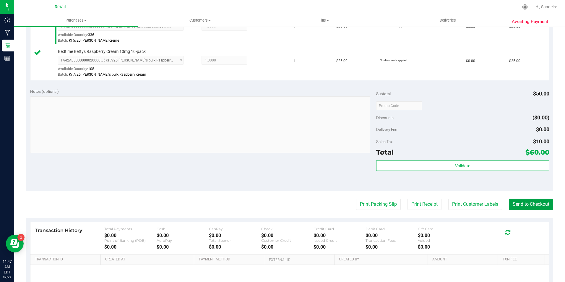
click at [519, 207] on button "Send to Checkout" at bounding box center [530, 203] width 44 height 11
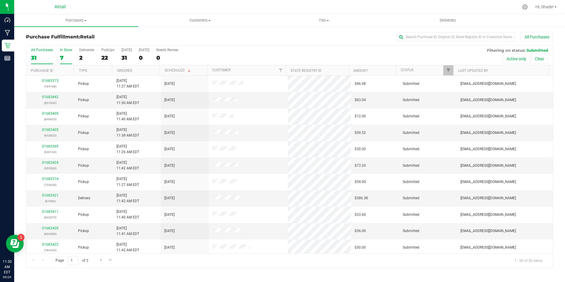
click at [63, 55] on div "7" at bounding box center [66, 57] width 12 height 7
click at [0, 0] on input "In Store 7" at bounding box center [0, 0] width 0 height 0
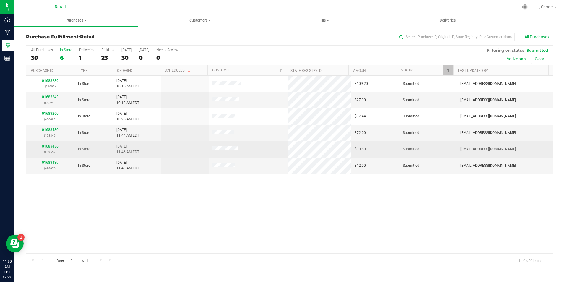
click at [51, 148] on link "01683436" at bounding box center [50, 146] width 17 height 4
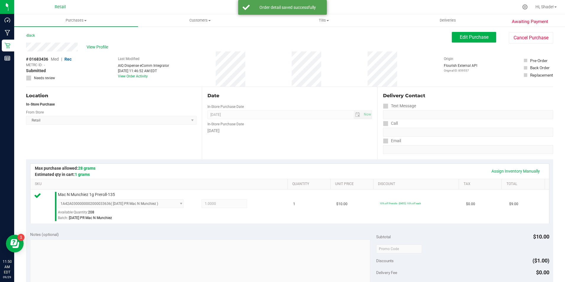
scroll to position [118, 0]
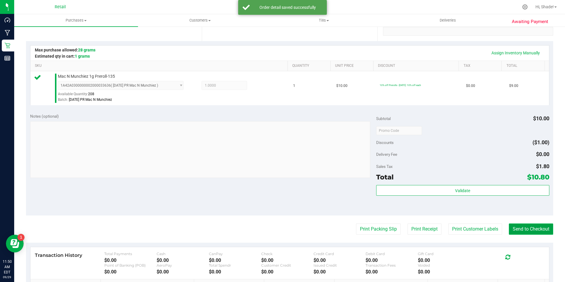
click at [527, 229] on button "Send to Checkout" at bounding box center [530, 228] width 44 height 11
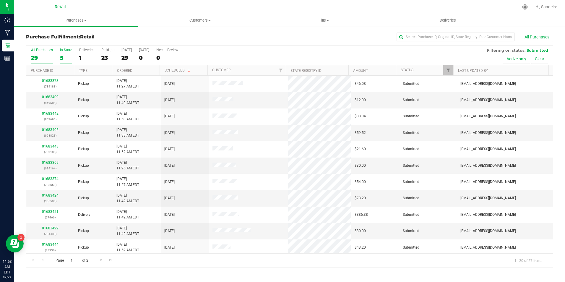
click at [68, 59] on div "5" at bounding box center [66, 57] width 12 height 7
click at [0, 0] on input "In Store 5" at bounding box center [0, 0] width 0 height 0
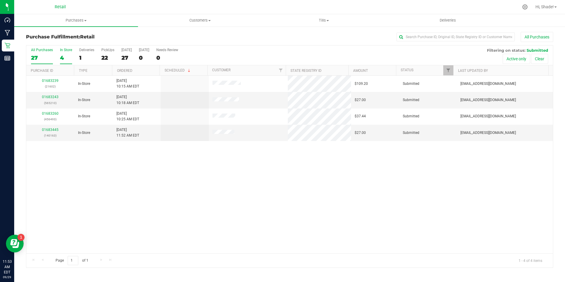
click at [35, 57] on div "27" at bounding box center [42, 57] width 22 height 7
click at [0, 0] on input "All Purchases 27" at bounding box center [0, 0] width 0 height 0
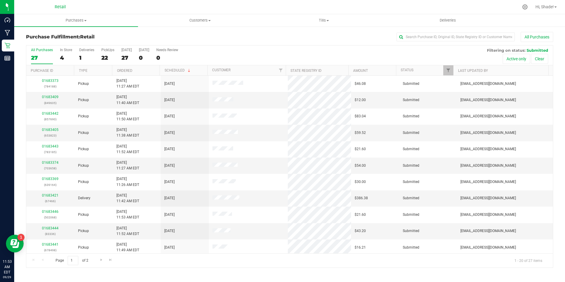
click at [101, 58] on div "All Purchases 27 In Store 4 Deliveries 1 PickUps 22 [DATE] 27 [DATE] 0 Needs Re…" at bounding box center [289, 55] width 526 height 20
click at [425, 32] on input "text" at bounding box center [455, 36] width 118 height 9
type input "[PERSON_NAME]"
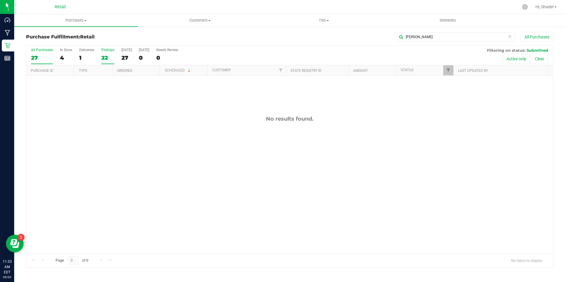
click at [104, 58] on div "22" at bounding box center [107, 57] width 13 height 7
click at [0, 0] on input "PickUps 22" at bounding box center [0, 0] width 0 height 0
click at [440, 43] on div "Purchase Fulfillment: Retail [PERSON_NAME] All Purchases" at bounding box center [289, 38] width 527 height 13
click at [433, 33] on input "[PERSON_NAME]" at bounding box center [455, 36] width 118 height 9
click at [71, 21] on span "Purchases" at bounding box center [76, 20] width 124 height 5
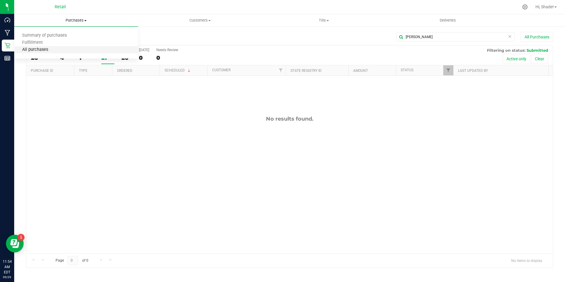
click at [45, 52] on span "All purchases" at bounding box center [35, 49] width 42 height 5
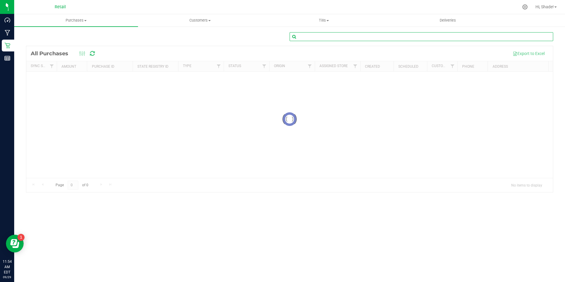
click at [416, 40] on input "text" at bounding box center [420, 36] width 263 height 9
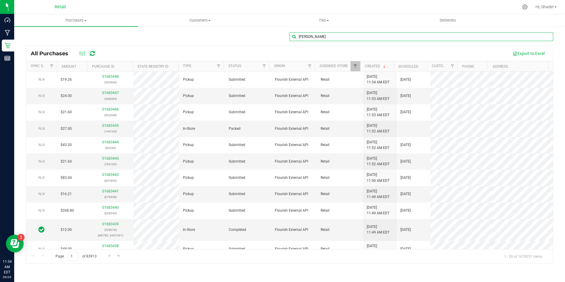
type input "[PERSON_NAME]"
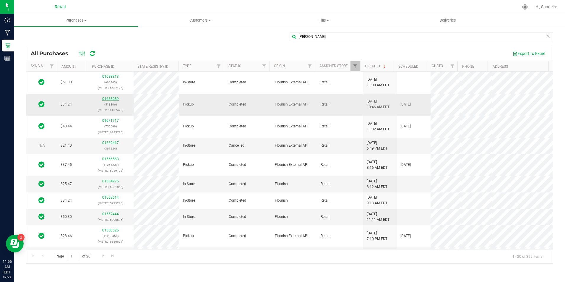
click at [107, 98] on link "01683289" at bounding box center [110, 99] width 17 height 4
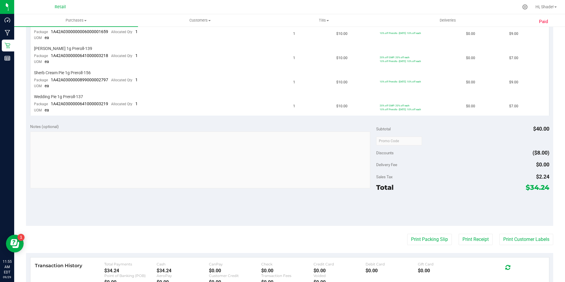
scroll to position [270, 0]
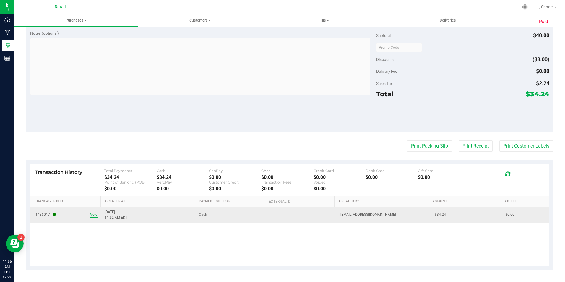
click at [95, 216] on span "Void" at bounding box center [93, 215] width 7 height 6
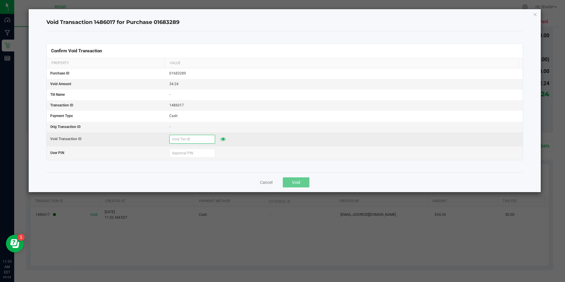
click at [204, 143] on input "text" at bounding box center [192, 139] width 46 height 9
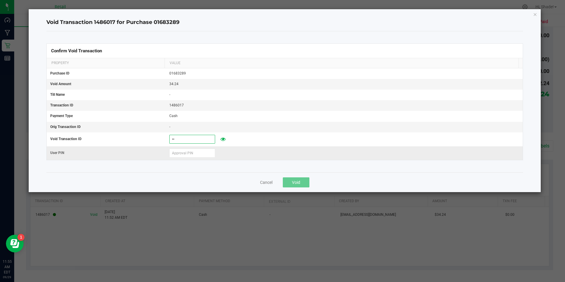
type input "9"
type input "532189"
click at [205, 153] on input "text" at bounding box center [192, 153] width 46 height 9
type input "532189"
click at [300, 178] on button "Void" at bounding box center [296, 182] width 27 height 10
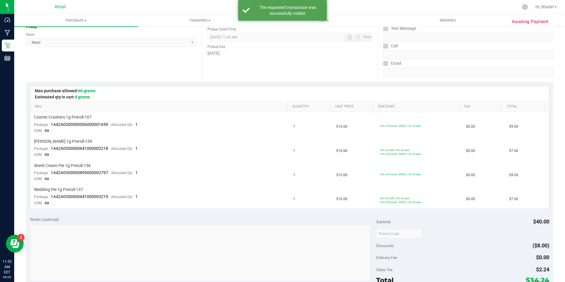
scroll to position [0, 0]
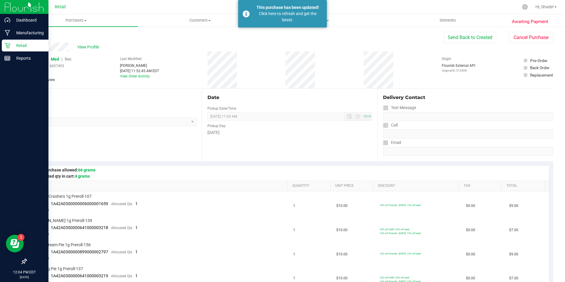
click at [12, 50] on div "Retail" at bounding box center [25, 46] width 47 height 12
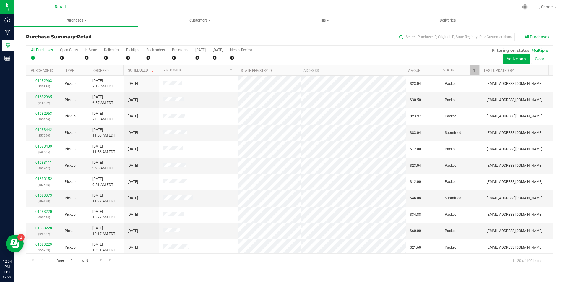
click at [81, 56] on div "All Purchases 0 Open Carts 0 In Store 0 Deliveries 0 PickUps 0 Back-orders 0 Pr…" at bounding box center [289, 55] width 526 height 20
click at [83, 56] on div "All Purchases 0 Open Carts 0 In Store 0 Deliveries 0 PickUps 0 Back-orders 0 Pr…" at bounding box center [289, 55] width 526 height 20
click at [86, 57] on div "0" at bounding box center [91, 57] width 12 height 7
click at [0, 0] on input "In Store 0" at bounding box center [0, 0] width 0 height 0
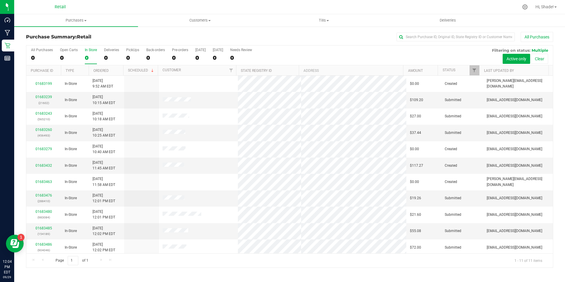
click at [89, 59] on div "0" at bounding box center [91, 57] width 12 height 7
click at [0, 0] on input "In Store 0" at bounding box center [0, 0] width 0 height 0
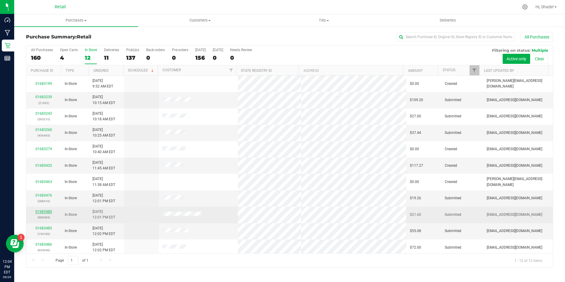
click at [43, 210] on link "01683480" at bounding box center [43, 211] width 17 height 4
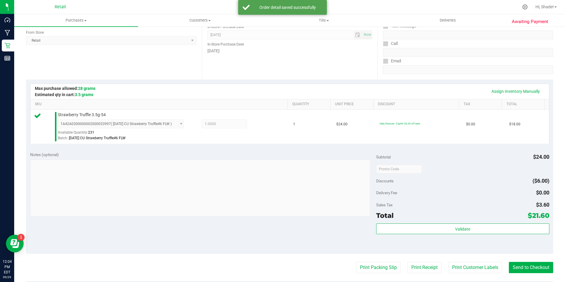
scroll to position [89, 0]
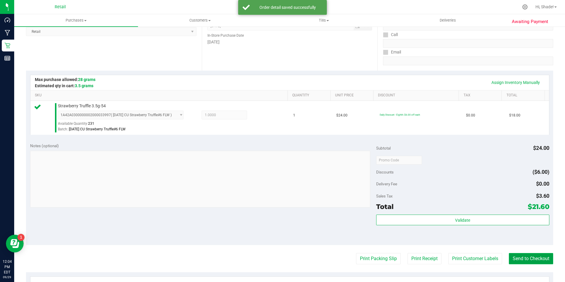
click at [524, 260] on button "Send to Checkout" at bounding box center [530, 258] width 44 height 11
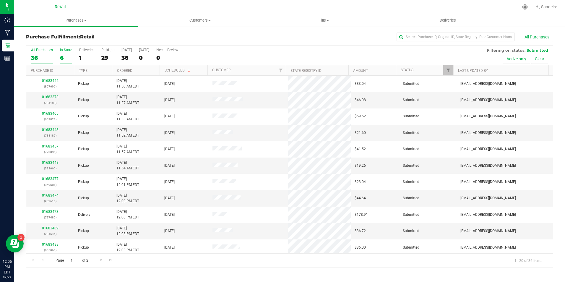
click at [64, 57] on div "6" at bounding box center [66, 57] width 12 height 7
click at [0, 0] on input "In Store 6" at bounding box center [0, 0] width 0 height 0
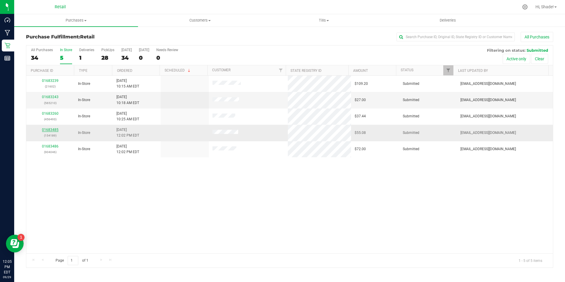
click at [50, 130] on link "01683485" at bounding box center [50, 130] width 17 height 4
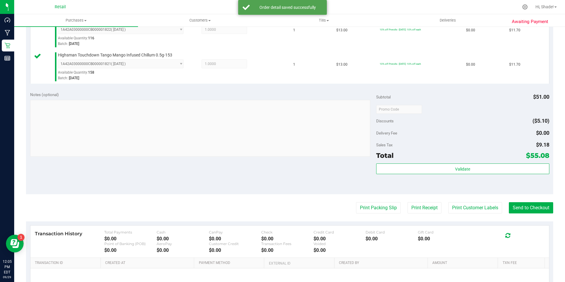
scroll to position [236, 0]
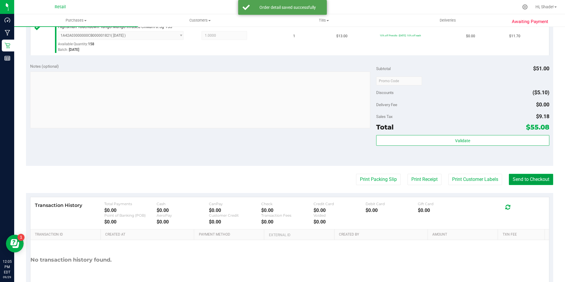
click at [541, 182] on button "Send to Checkout" at bounding box center [530, 179] width 44 height 11
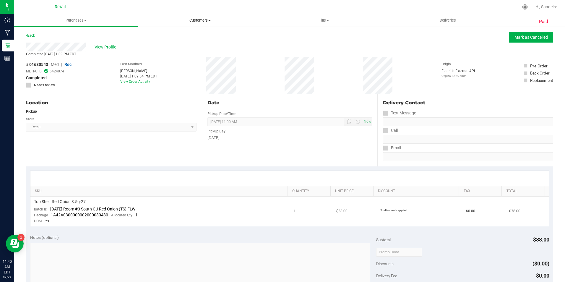
click at [193, 18] on span "Customers" at bounding box center [199, 20] width 123 height 5
click at [164, 33] on span "All customers" at bounding box center [159, 35] width 43 height 5
